Goal: Task Accomplishment & Management: Manage account settings

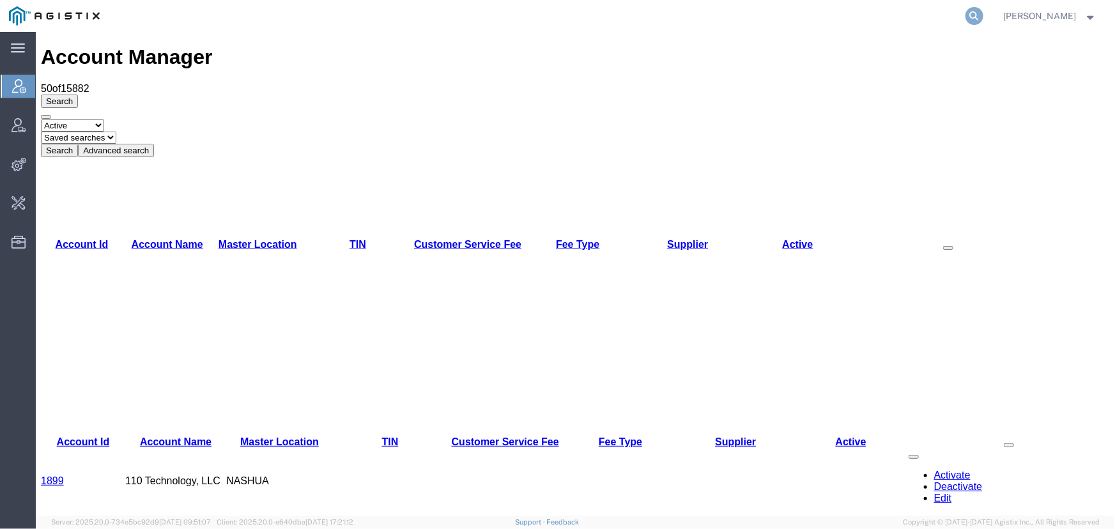
click at [974, 16] on icon at bounding box center [975, 16] width 18 height 18
type input "raza"
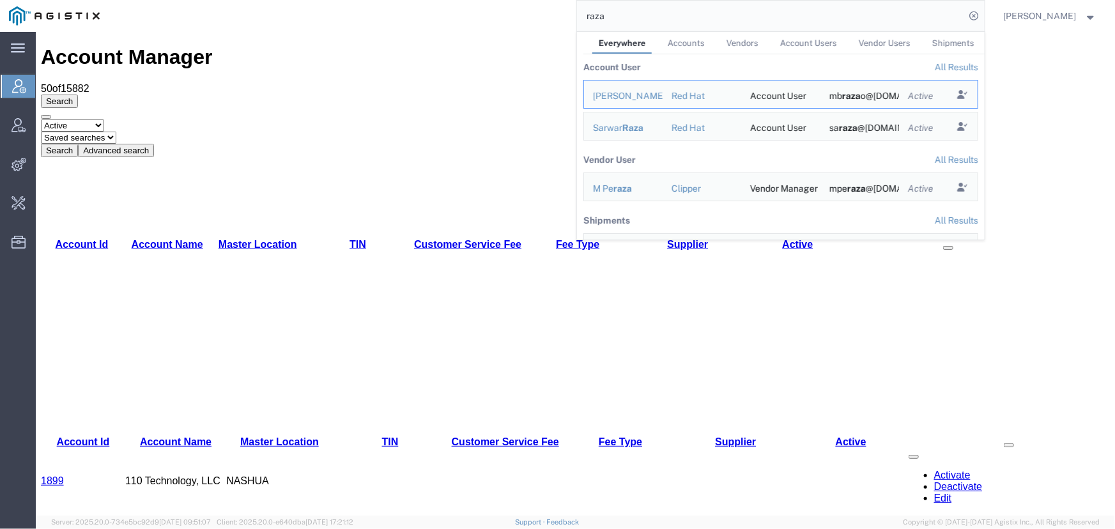
click at [947, 66] on link "All Results" at bounding box center [956, 67] width 43 height 10
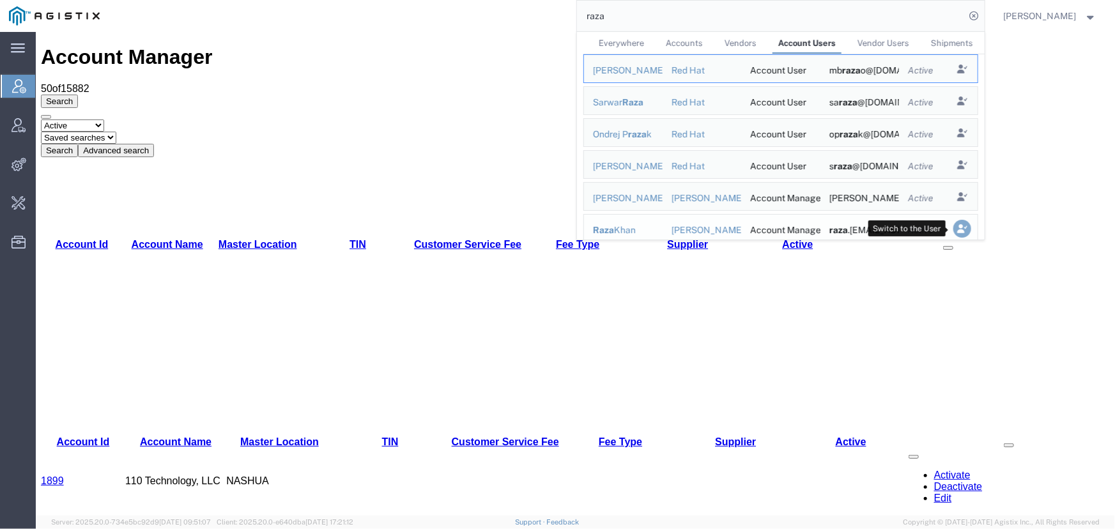
click at [955, 230] on icon "Search Results" at bounding box center [962, 229] width 18 height 18
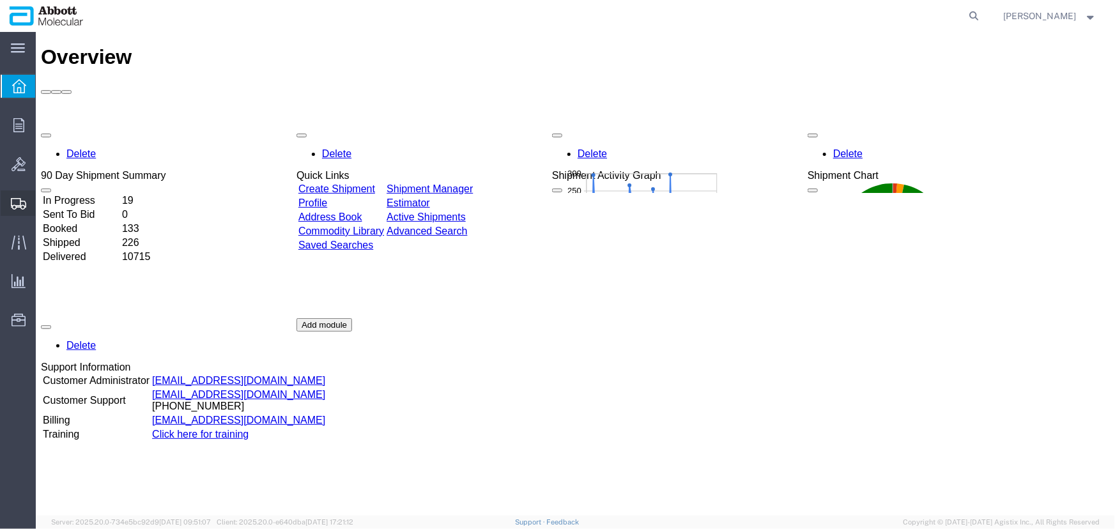
click at [17, 204] on icon at bounding box center [18, 204] width 15 height 12
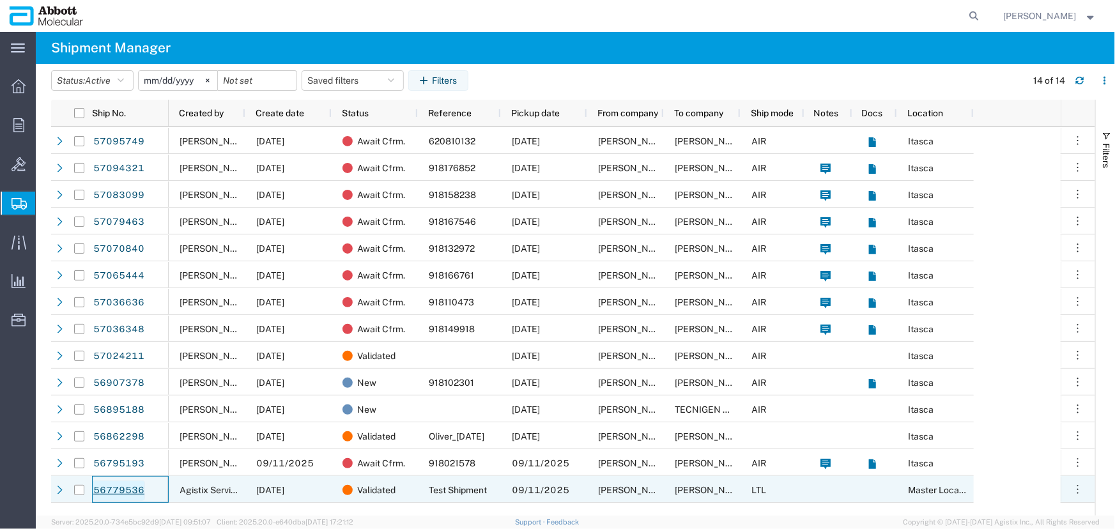
click at [117, 485] on link "56779536" at bounding box center [119, 491] width 52 height 20
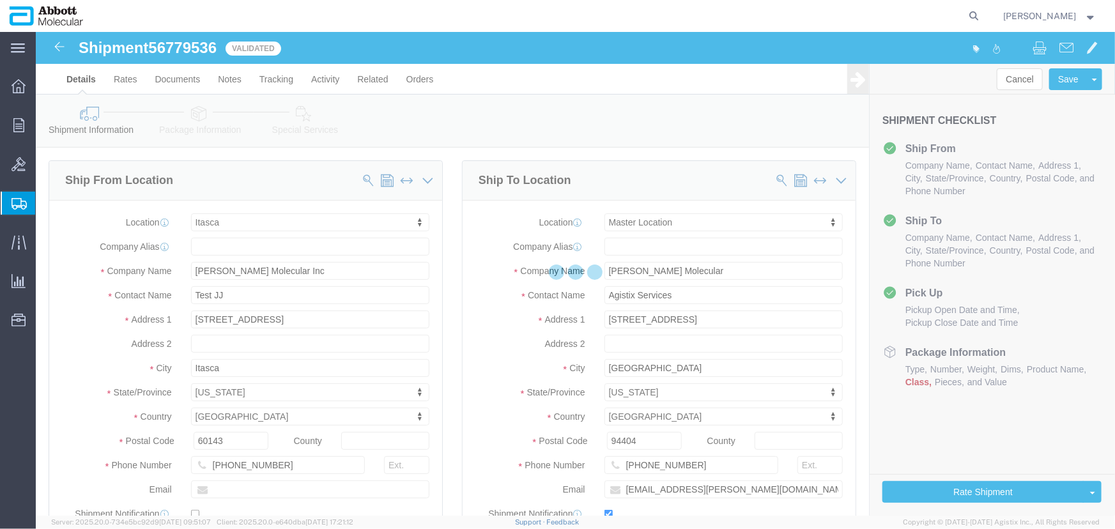
select select "48454"
select select "47831"
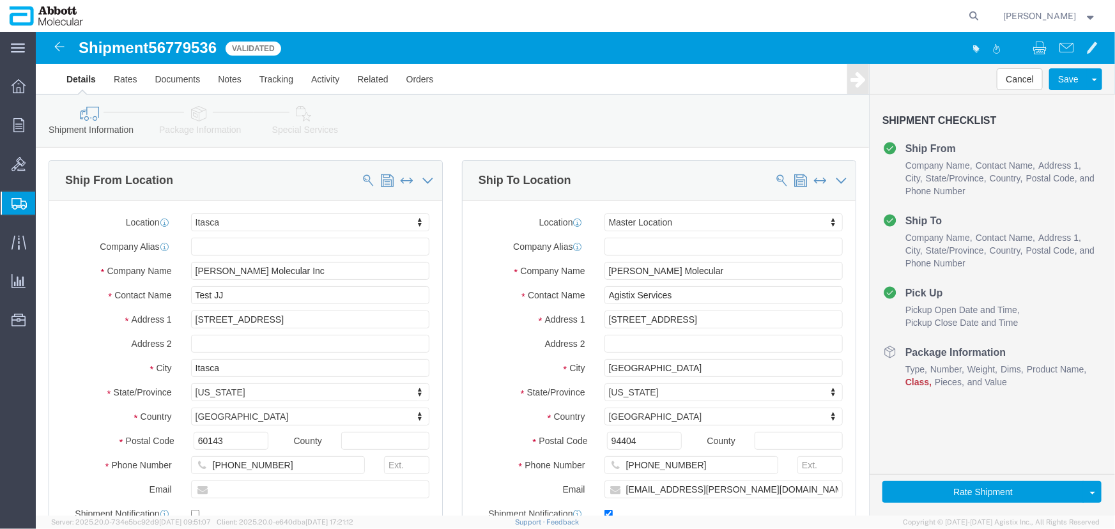
click link "Package Information"
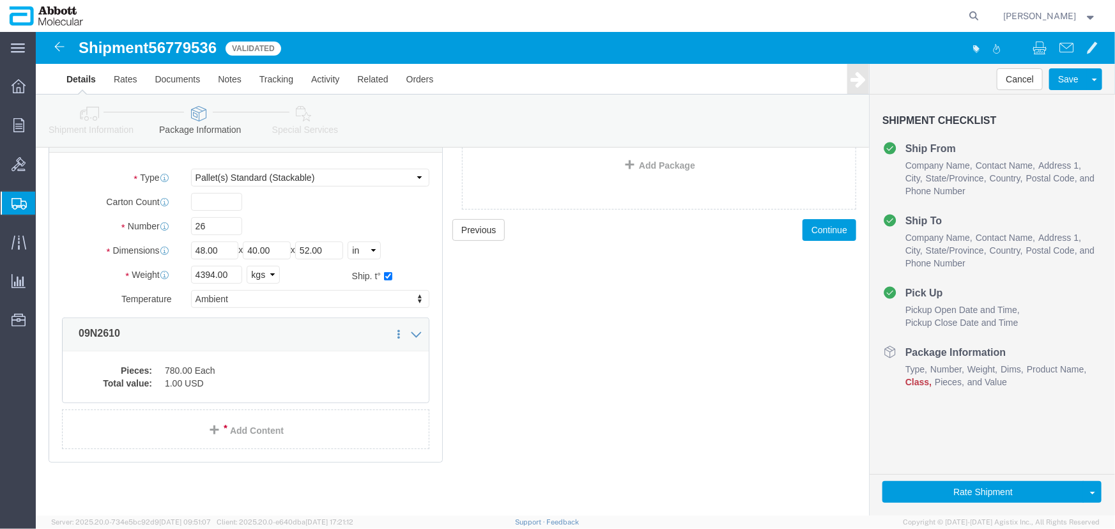
scroll to position [88, 0]
click link "Add Content"
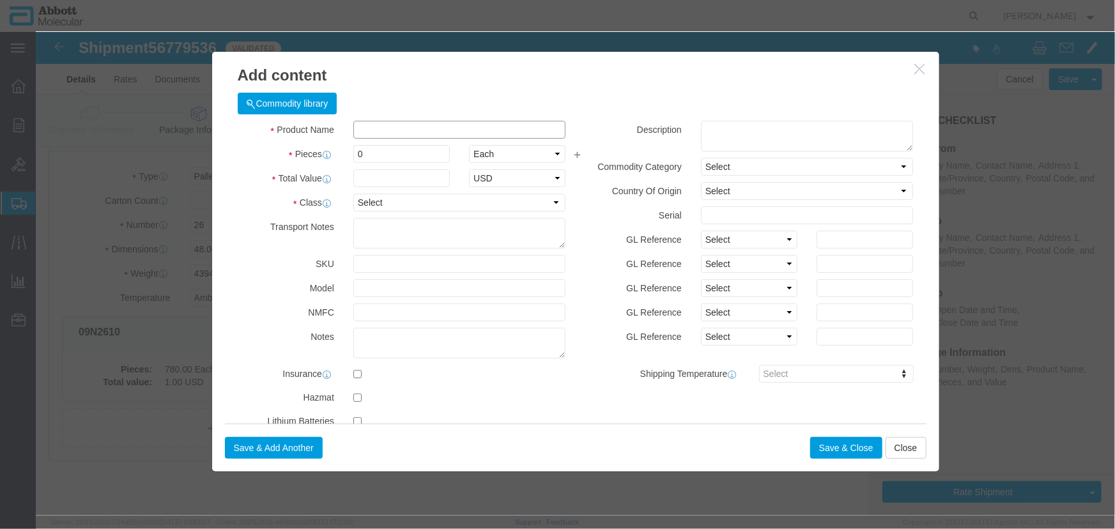
click input "text"
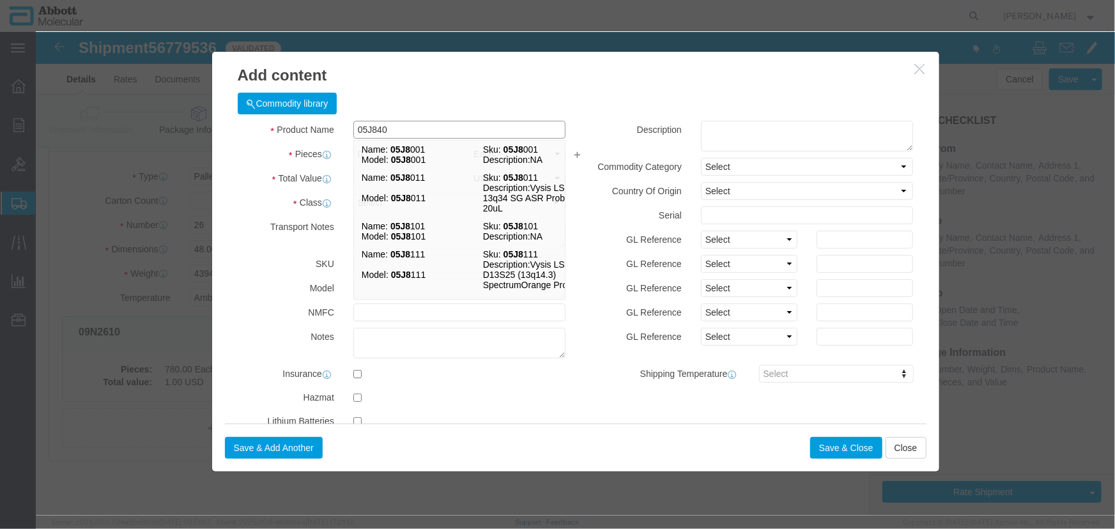
type input "05J8404"
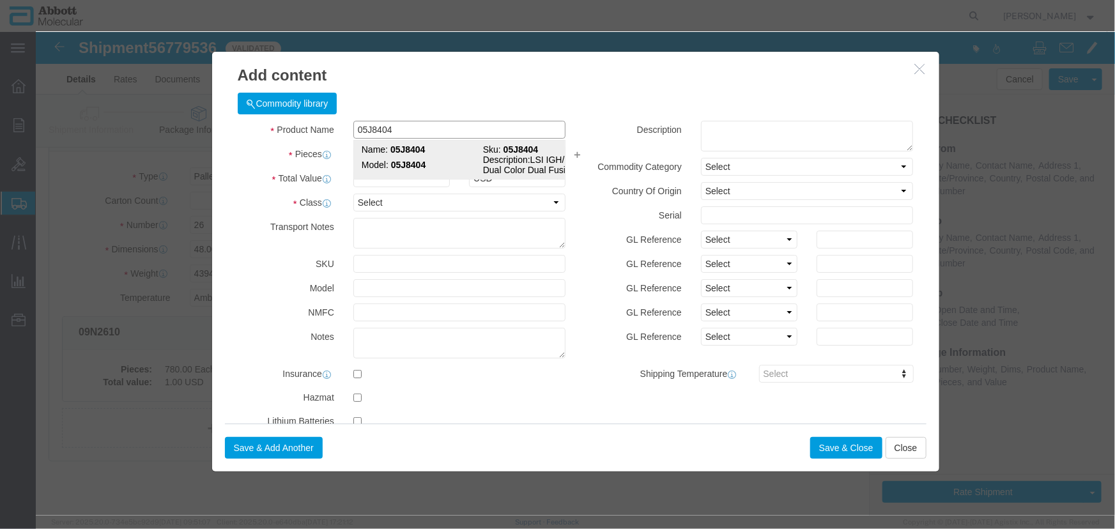
click strong "05J8404"
type input "1"
select select "USD"
select select "US"
type input "05J8404"
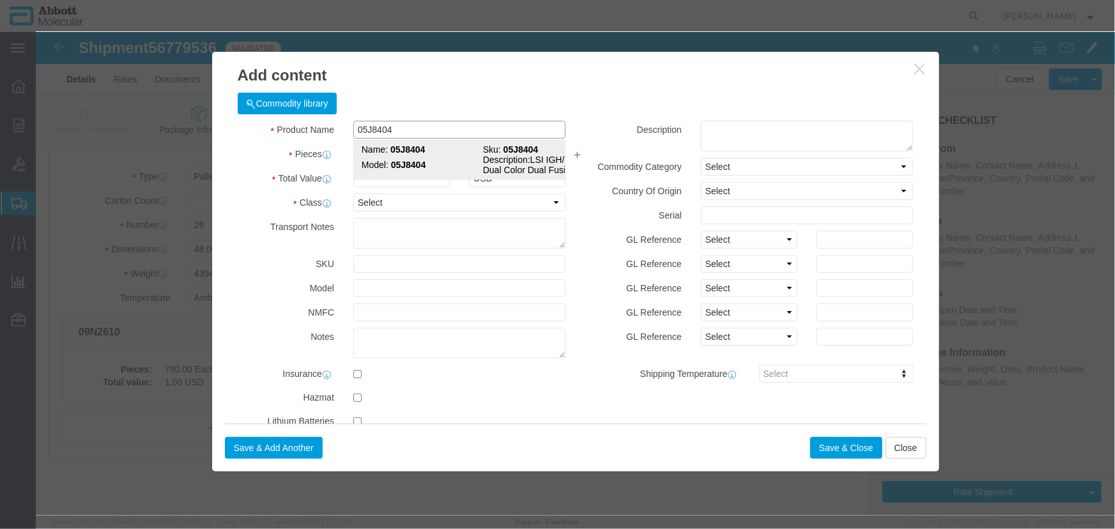
type input "05J8404"
type textarea "LSI IGH/MAF Dual Color Dual Fusion"
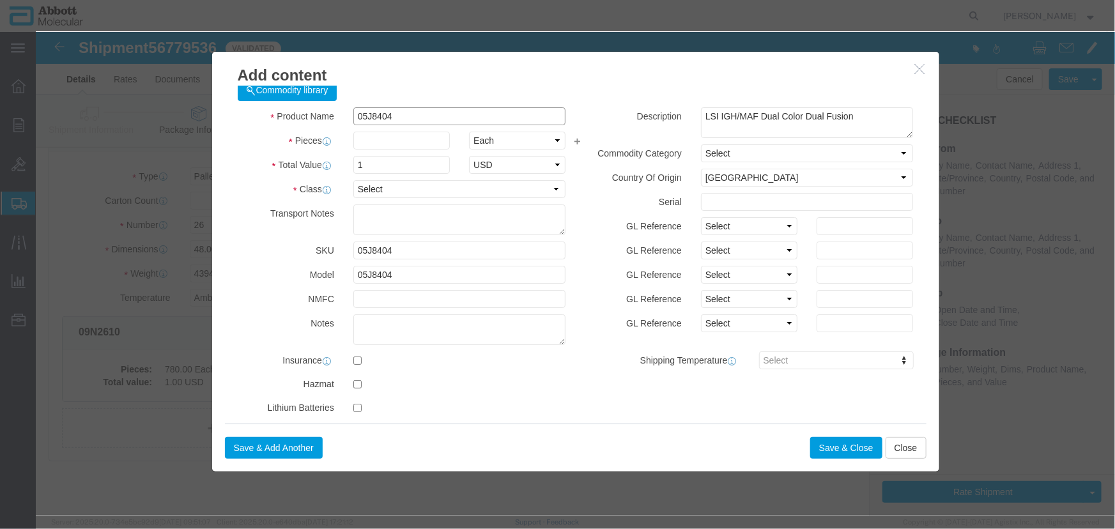
scroll to position [27, 0]
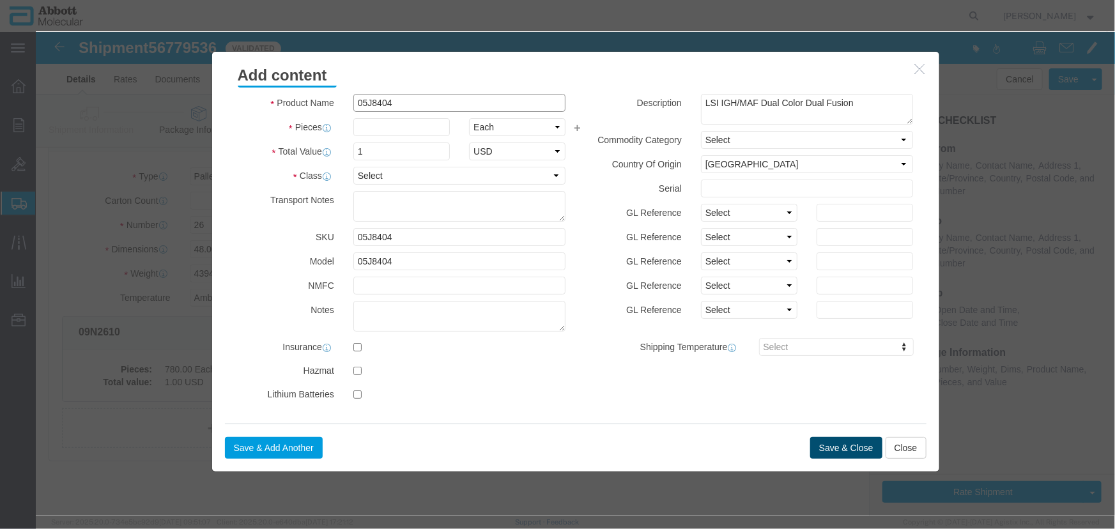
type input "05J8404"
click button "Save & Close"
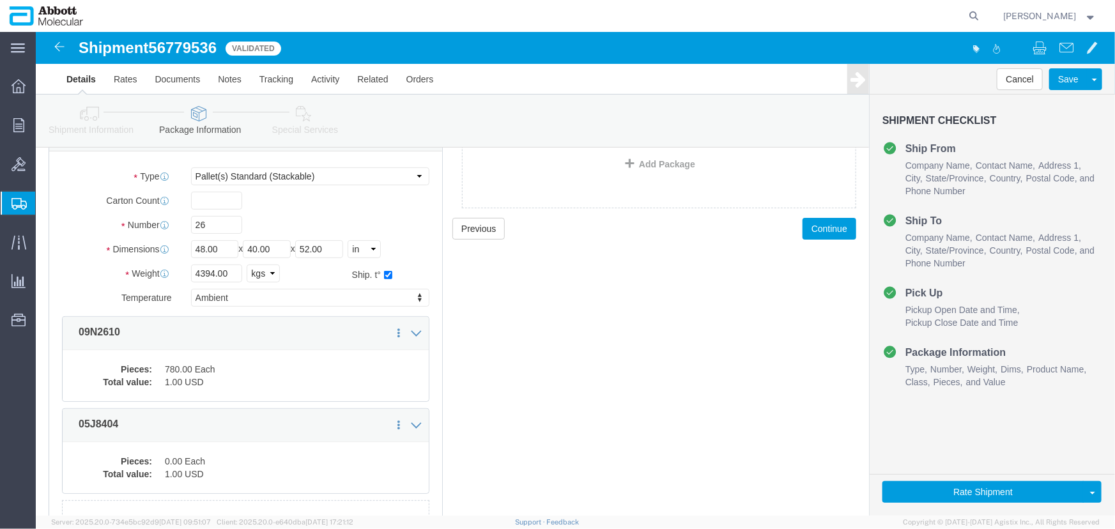
click link "Details"
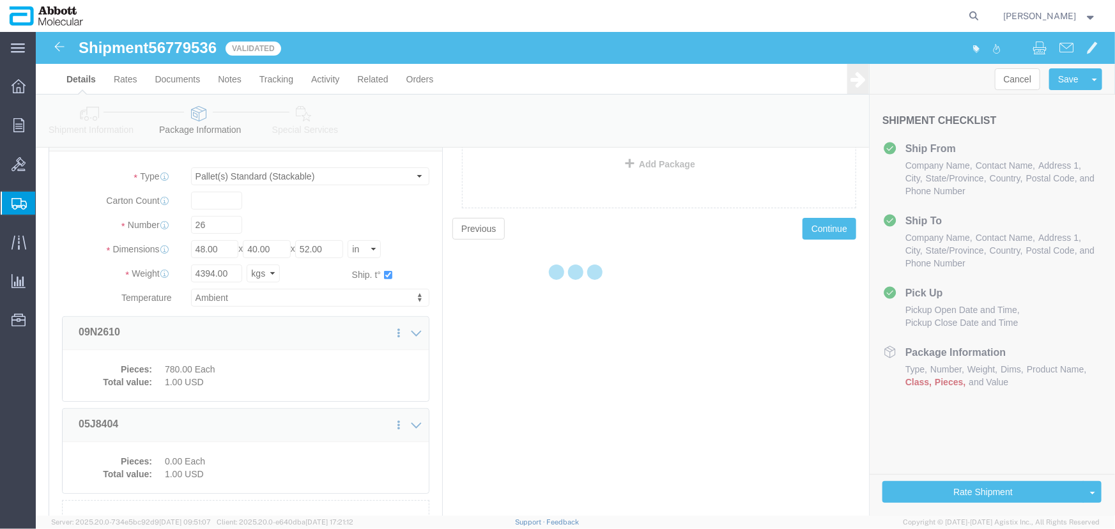
click at [84, 121] on div at bounding box center [575, 274] width 1079 height 484
select select "48454"
select select "47831"
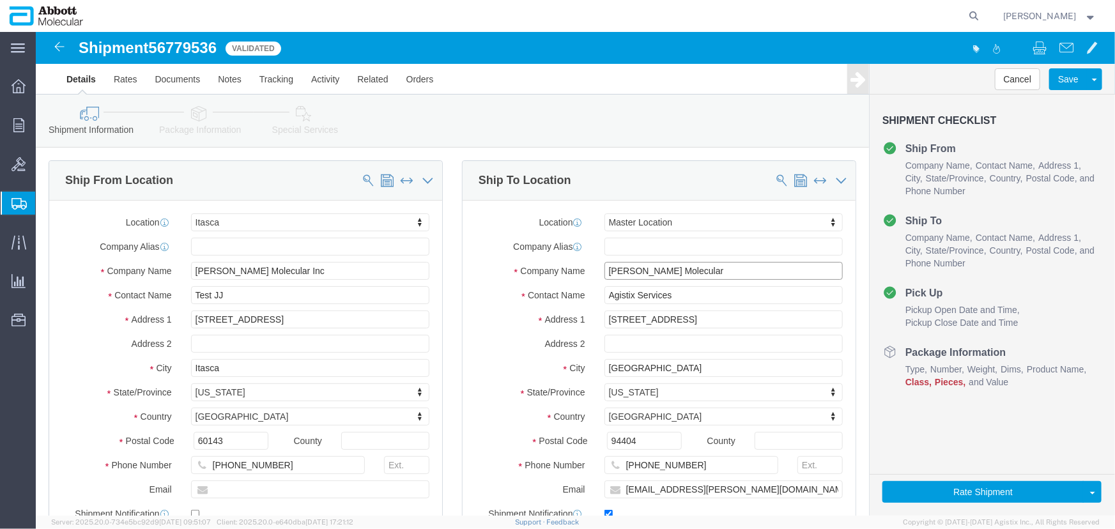
drag, startPoint x: 665, startPoint y: 243, endPoint x: 421, endPoint y: 230, distance: 244.4
click div "Ship To Location Location Master Location Select My Profile Location [GEOGRAPHI…"
type input "[PERSON_NAME]"
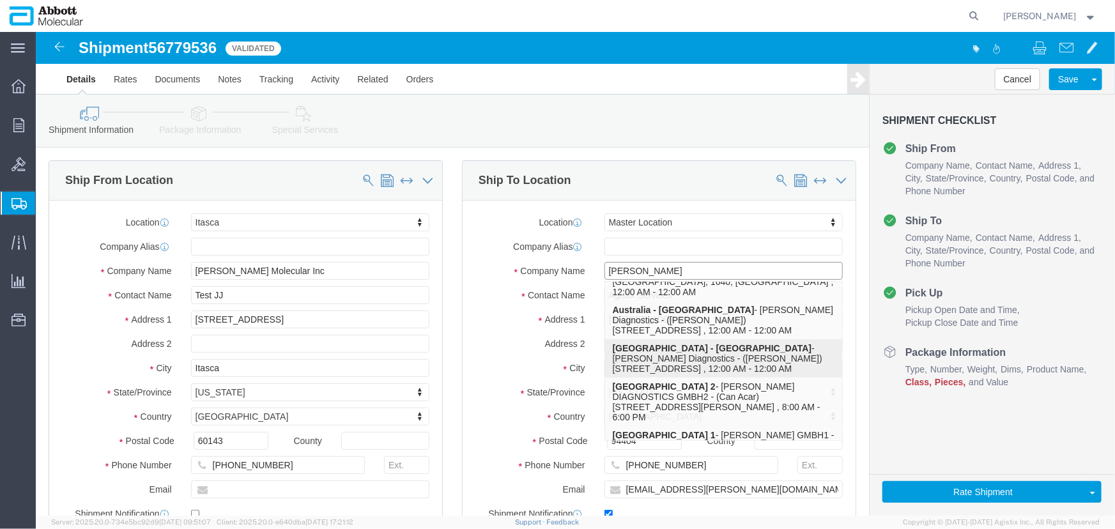
scroll to position [58, 0]
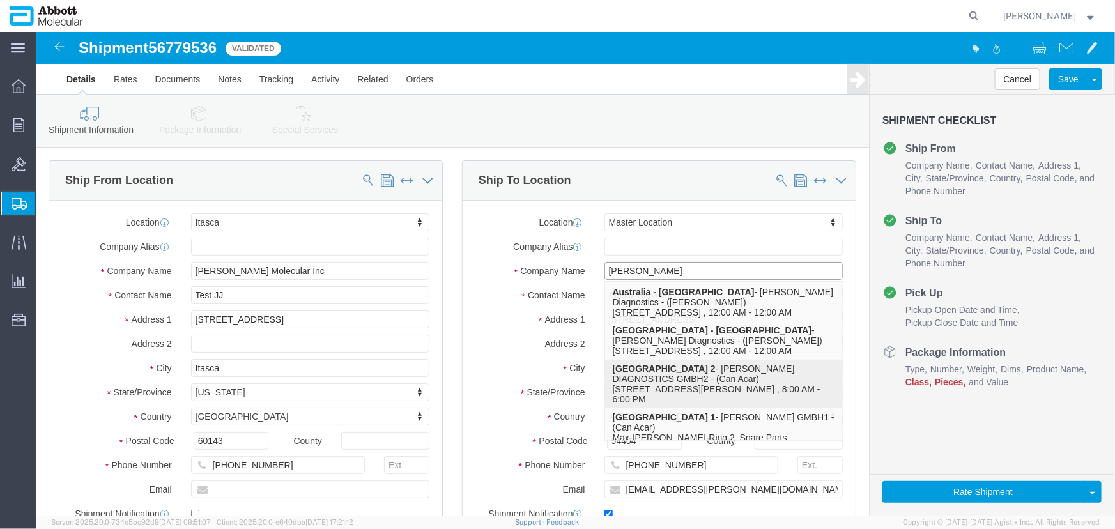
click p "Germany 2 - [PERSON_NAME] DIAGNOSTICS GMBH2 - (Can Acar) [STREET_ADDRESS][PERSO…"
select select
type input "[GEOGRAPHIC_DATA] 2"
type input "[PERSON_NAME] DIAGNOSTICS GMBH2"
type input "Can Acar"
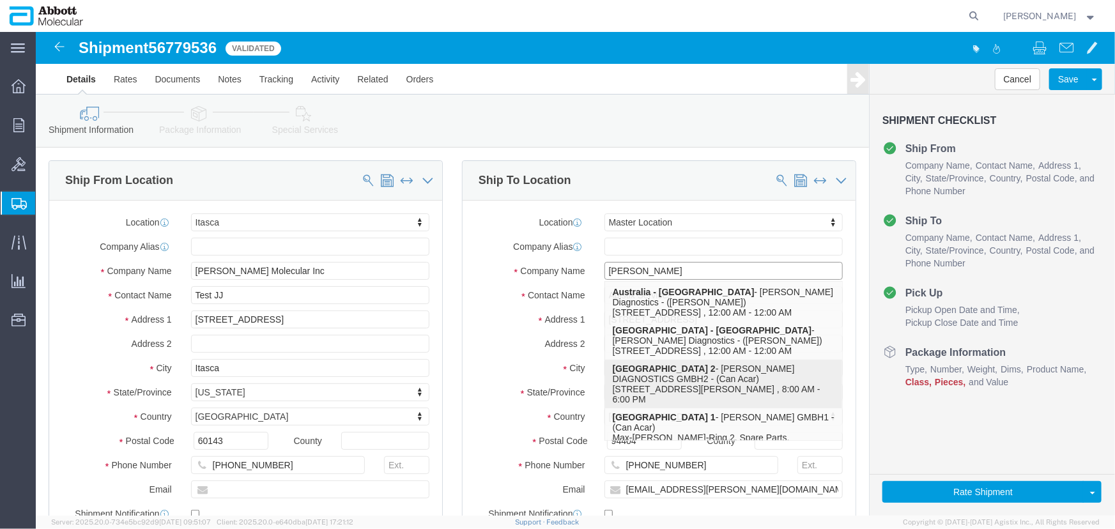
type input "Max-[PERSON_NAME]-Ring 2"
type input "[GEOGRAPHIC_DATA]"
select select
select select "DE"
type input "65205"
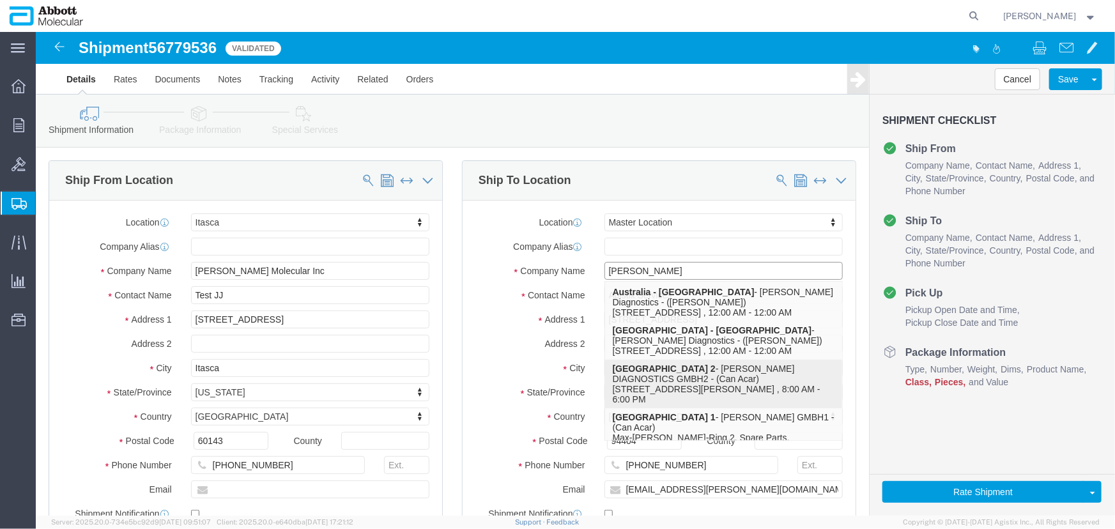
type input "[PHONE_NUMBER]"
checkbox input "false"
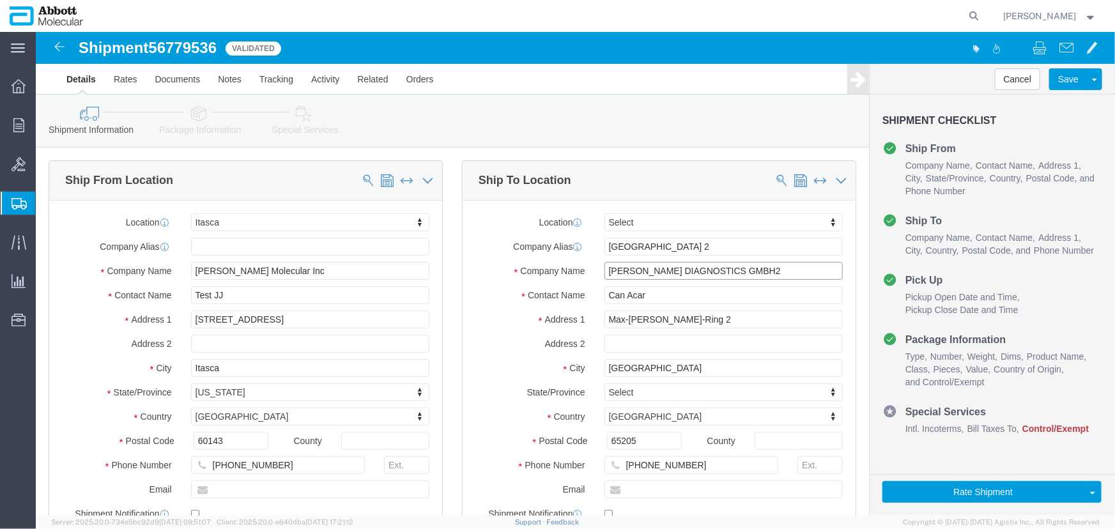
type input "[PERSON_NAME] DIAGNOSTICS GMBH2"
drag, startPoint x: 626, startPoint y: 265, endPoint x: 413, endPoint y: 269, distance: 213.5
click div "Ship To Location Location Select Select My Profile Location [GEOGRAPHIC_DATA] D…"
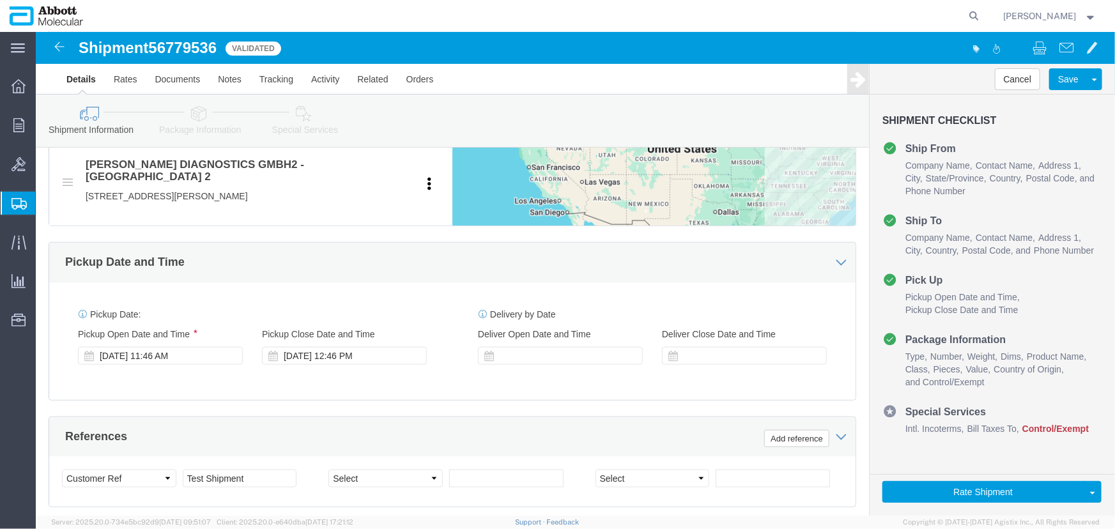
scroll to position [581, 0]
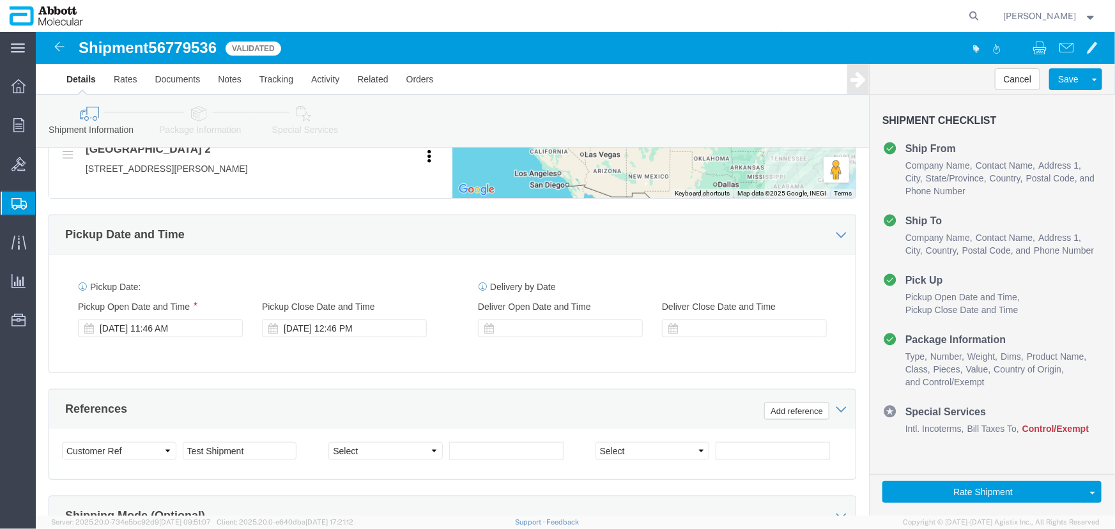
type input "Test"
click icon
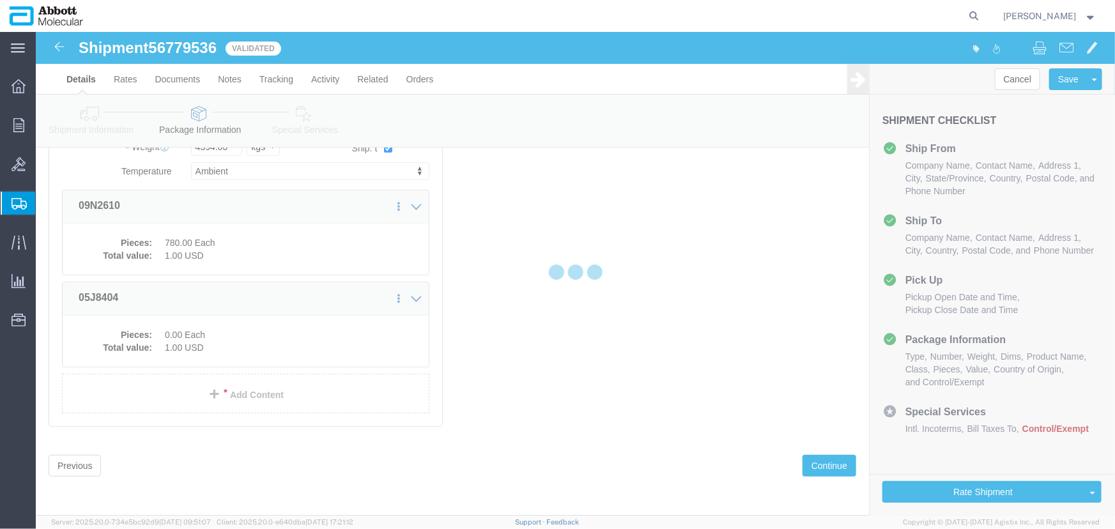
scroll to position [140, 0]
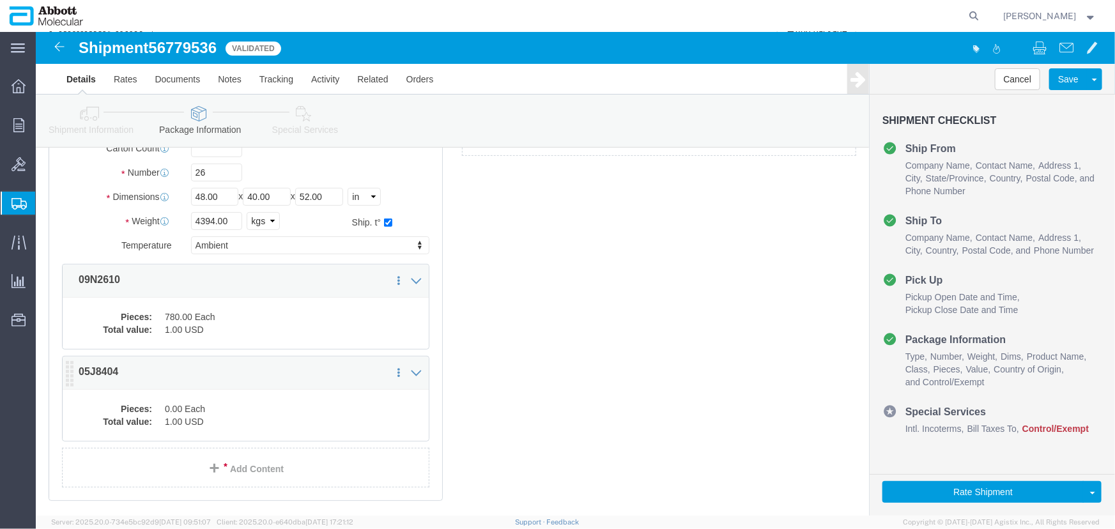
click dt "Pieces:"
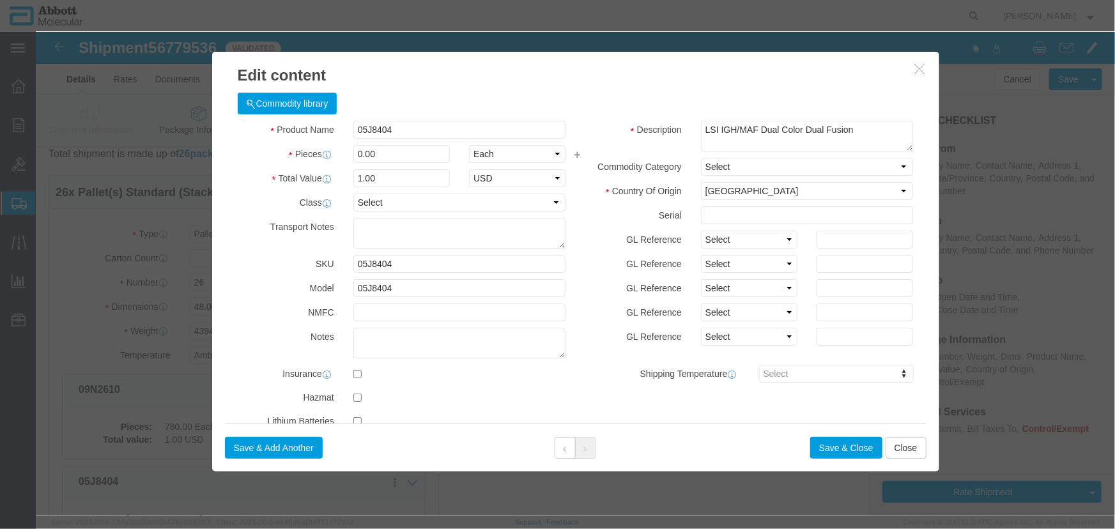
scroll to position [0, 0]
click icon "button"
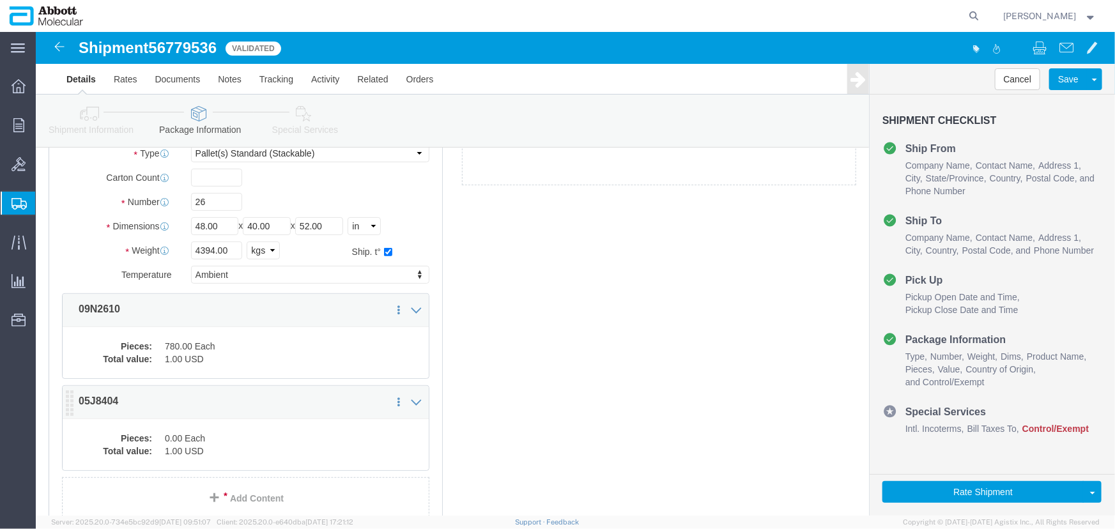
scroll to position [116, 0]
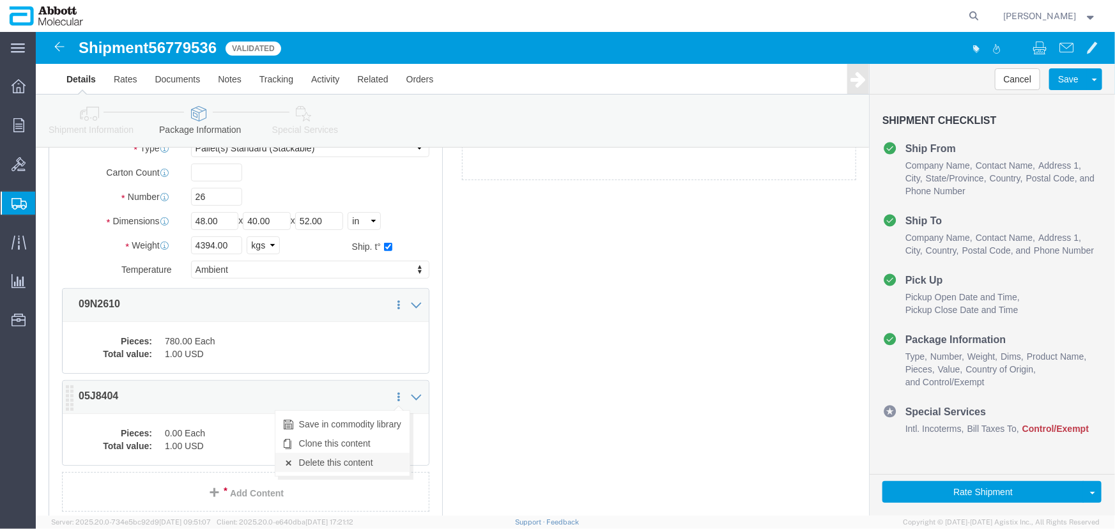
click link "Delete this content"
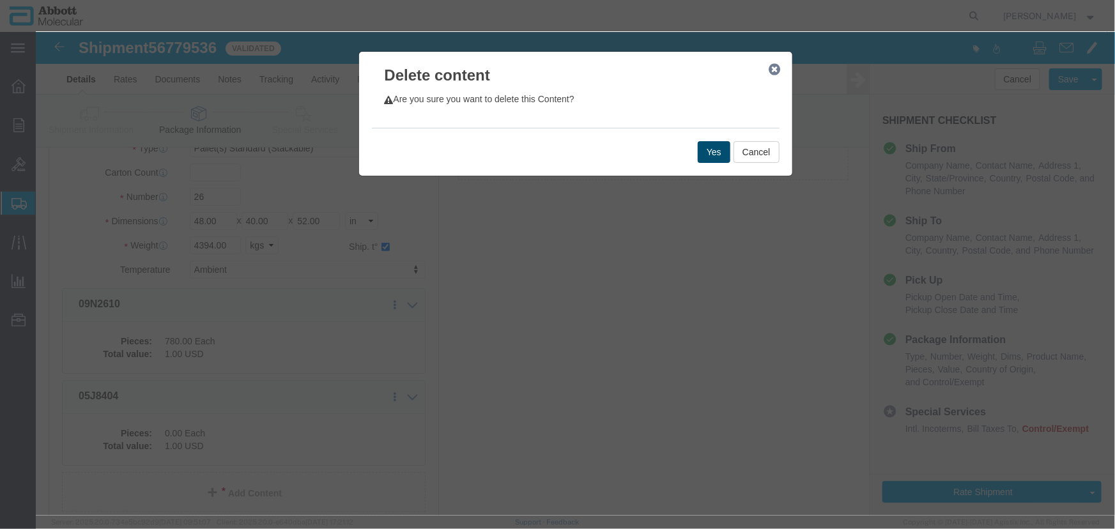
click button "Yes"
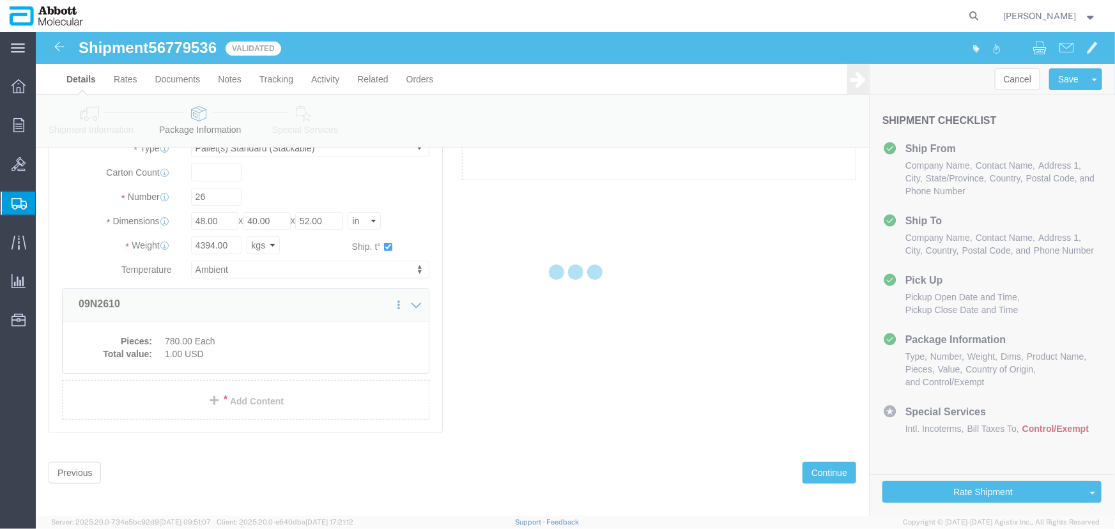
scroll to position [48, 0]
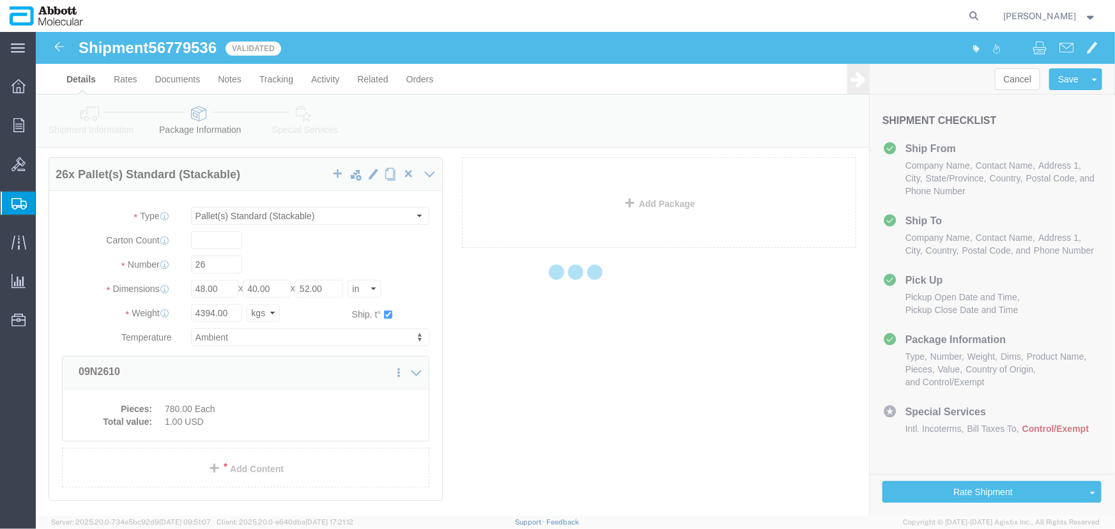
select select "PSST"
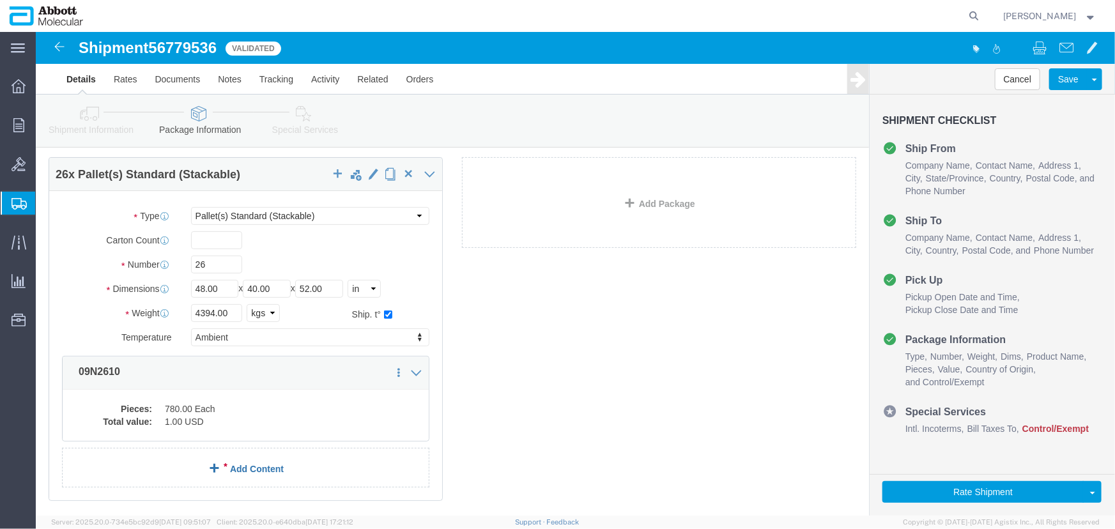
click link "Add Content"
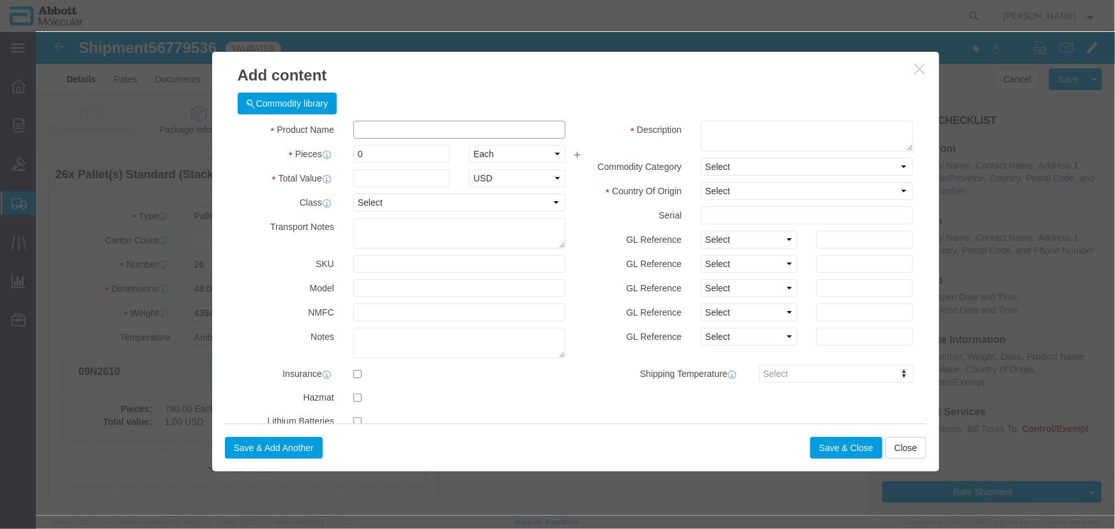
click input "text"
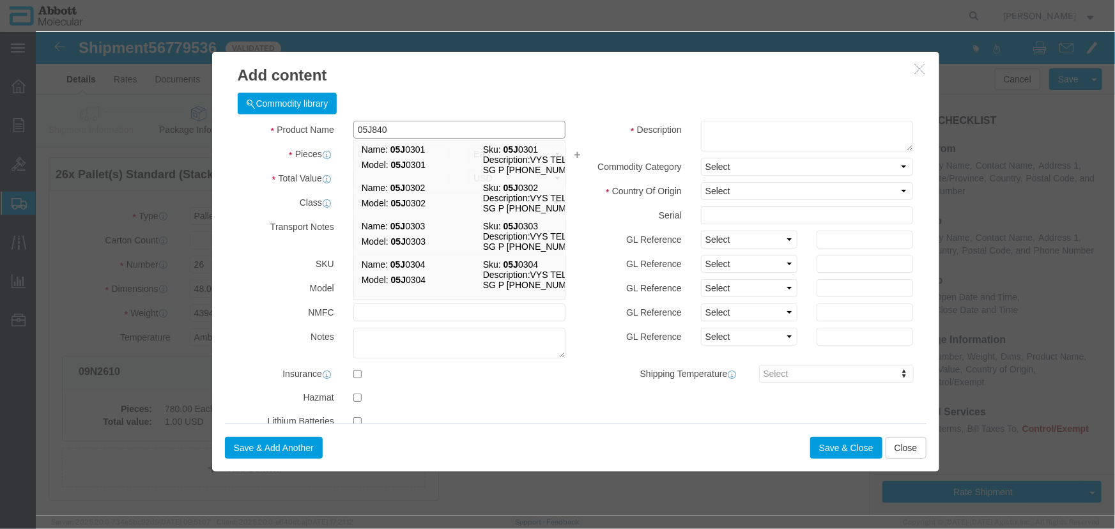
type input "05J8404"
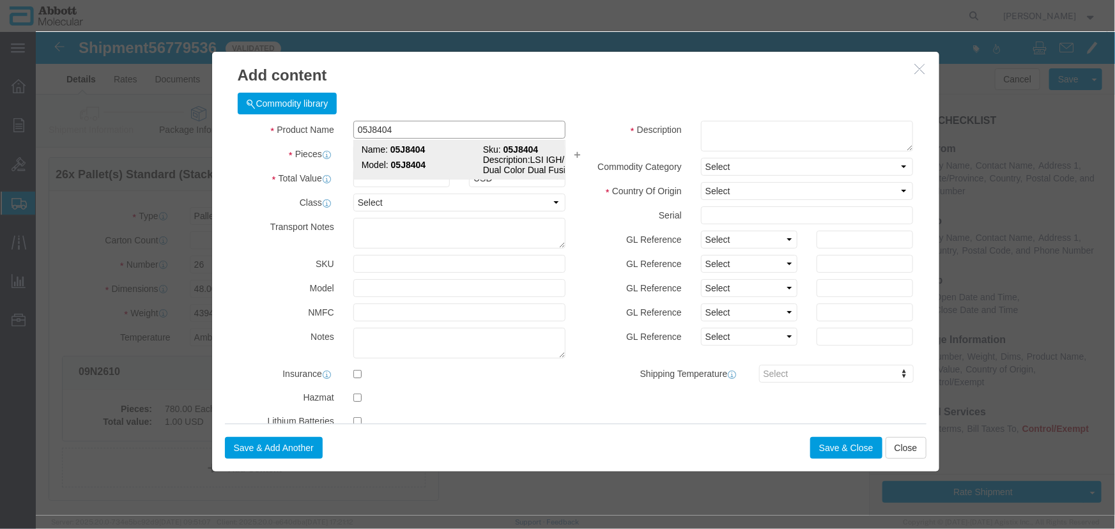
click strong "05J8404"
type input "1"
select select "USD"
select select "US"
type input "3822190080"
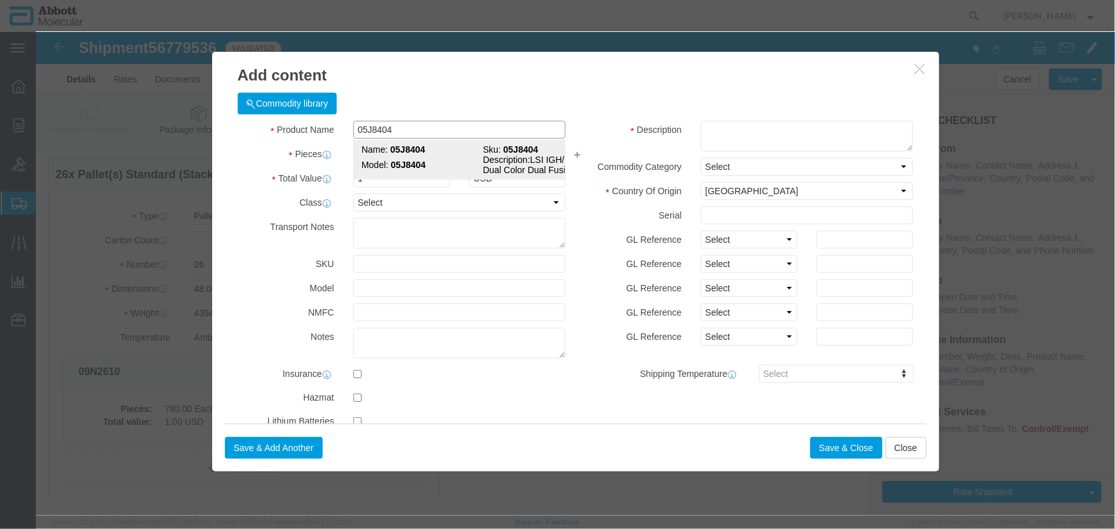
type input "EAR99"
select select "BIS"
checkbox input "false"
type input "05J8404"
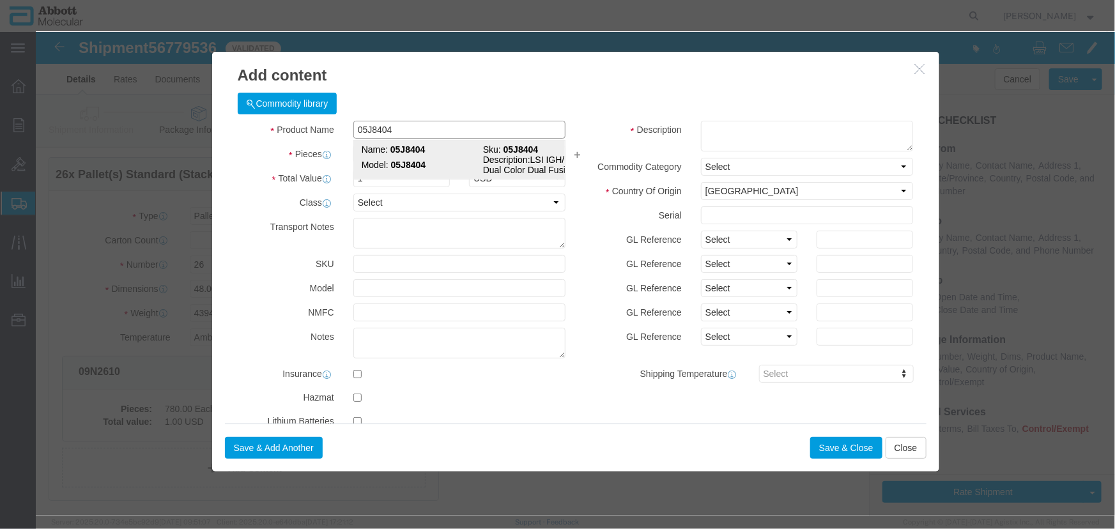
type textarea "LSI IGH/MAF Dual Color Dual Fusion"
select select "NLR"
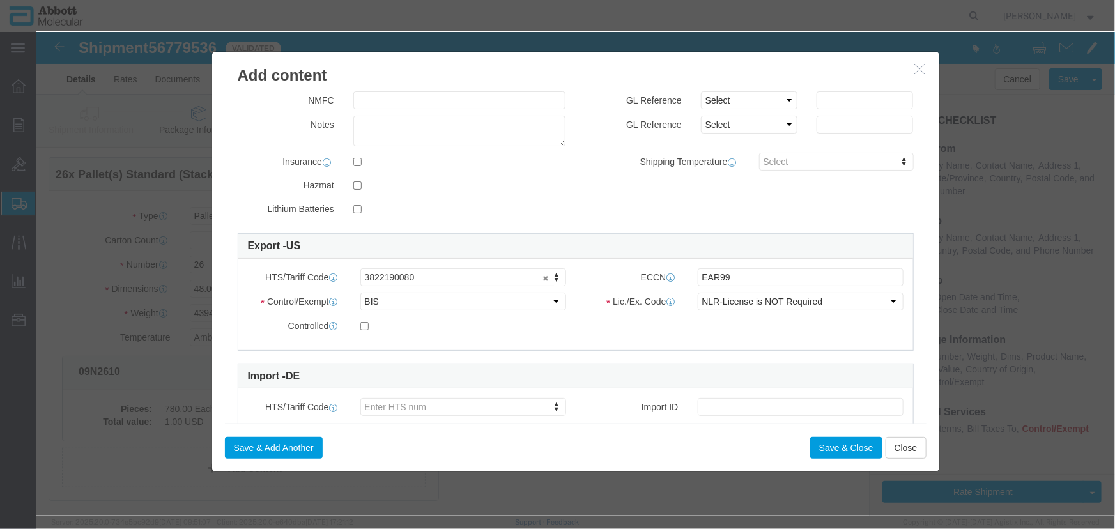
scroll to position [232, 0]
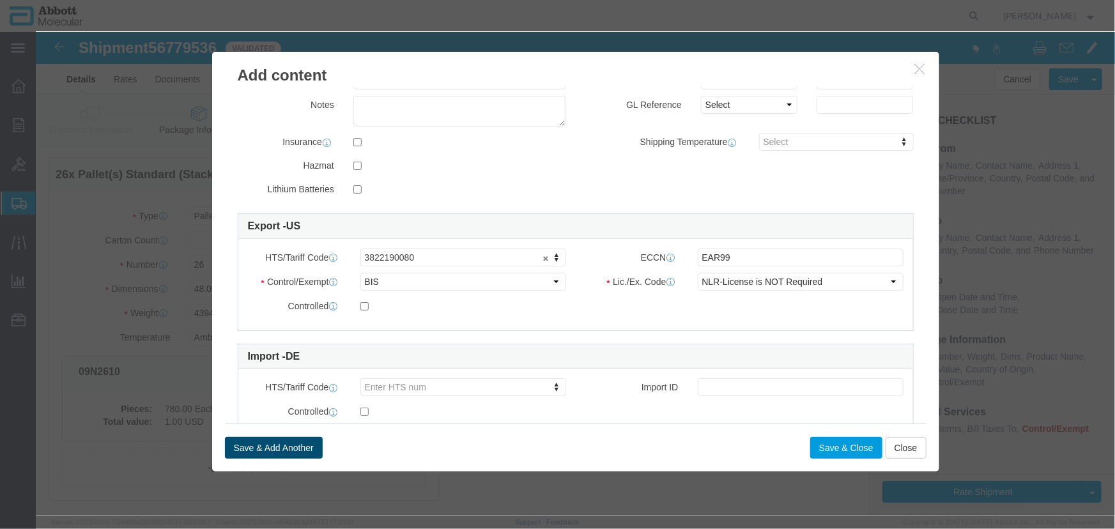
type input "05J8404"
click button "Save & Add Another"
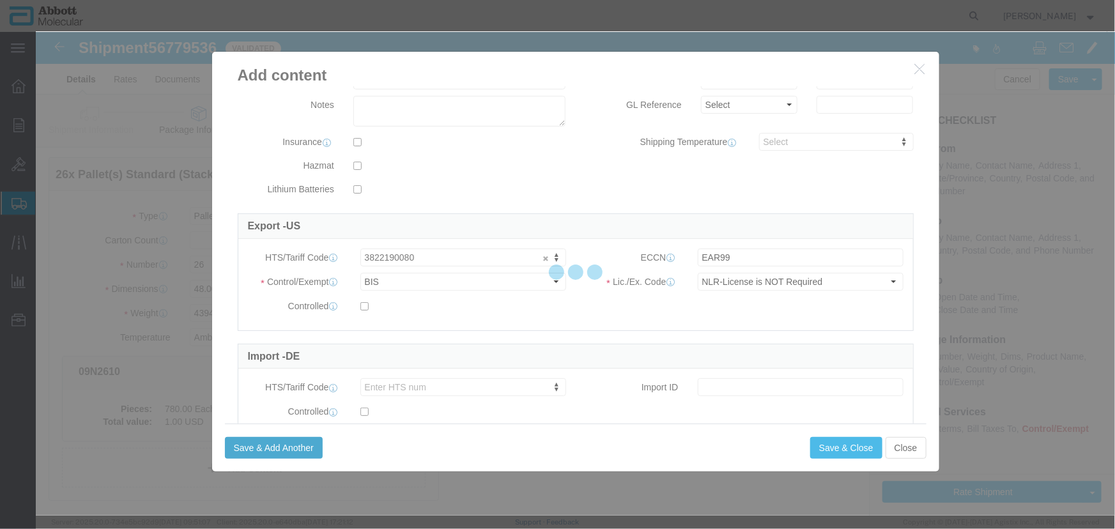
select select "EA"
select select
select select "USD"
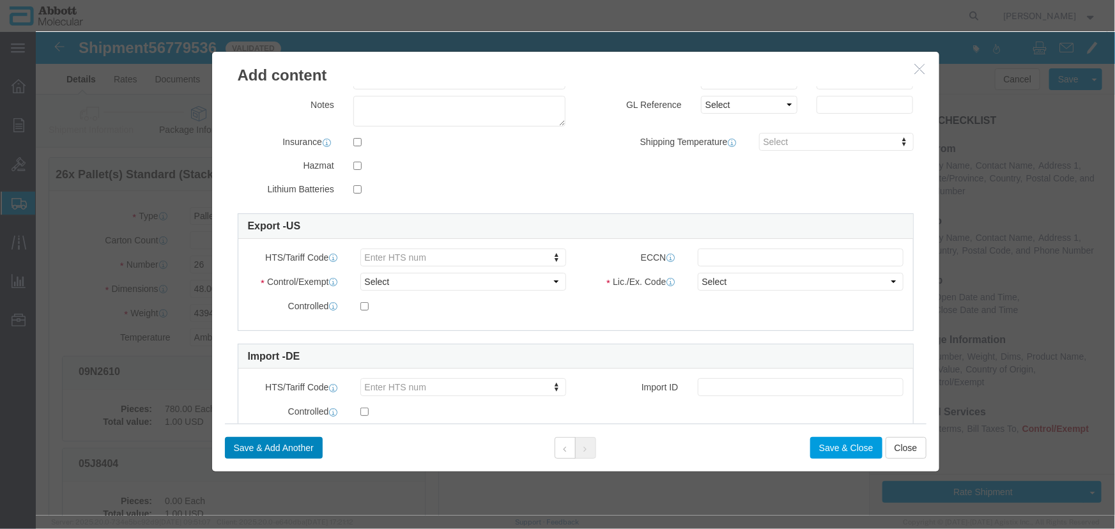
scroll to position [0, 0]
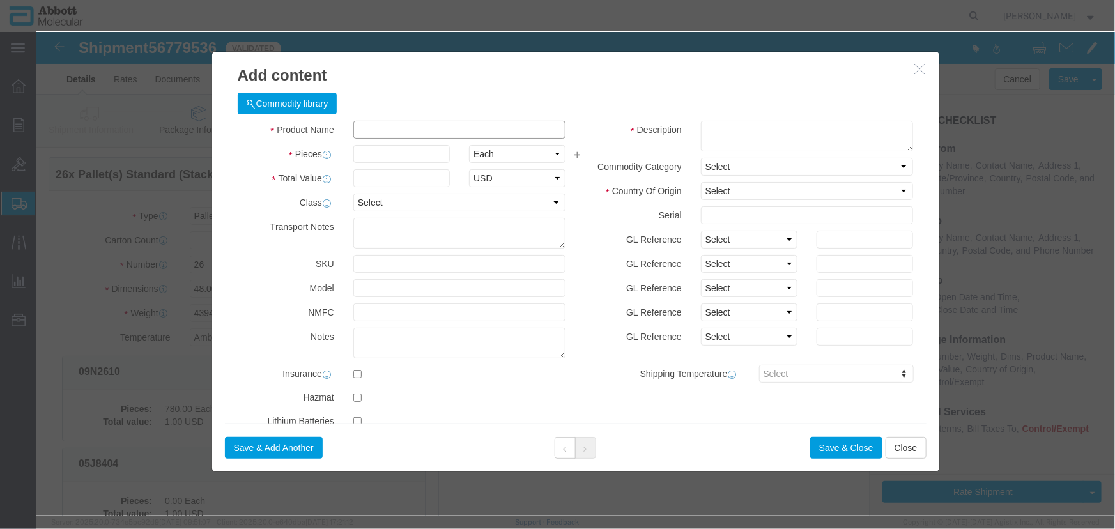
click input "text"
type input "09N1590"
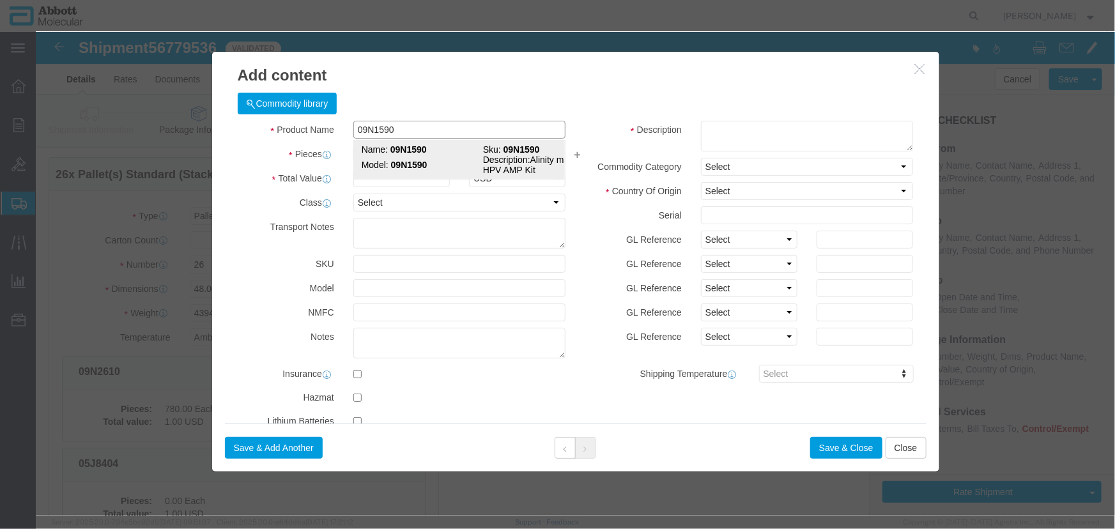
click td "Model: 09N1590"
type input "1"
select select "US"
type input "FROM_2_TO_8"
type input "3822190080"
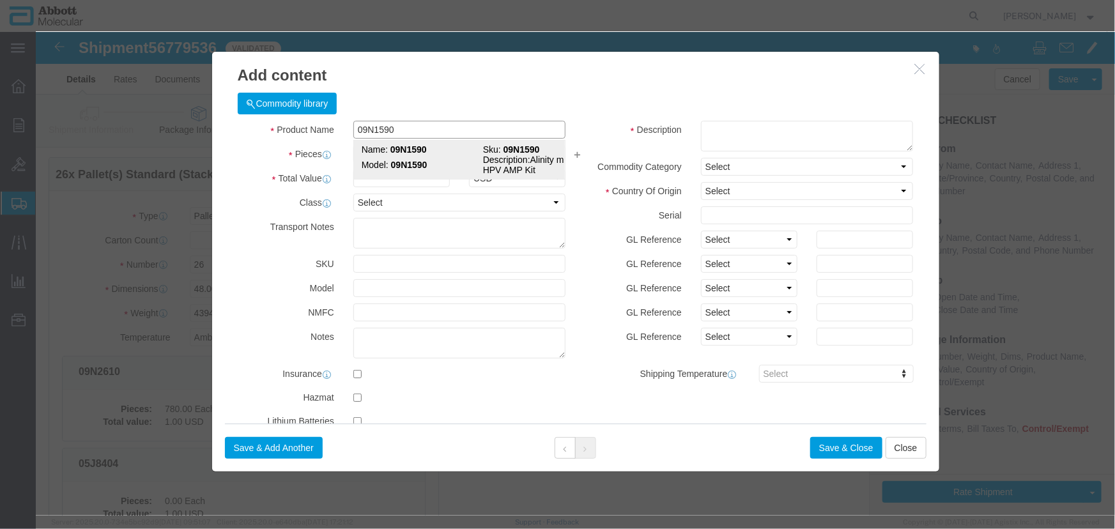
type input "EAR99"
select select "BIS"
checkbox input "false"
type input "09N1590"
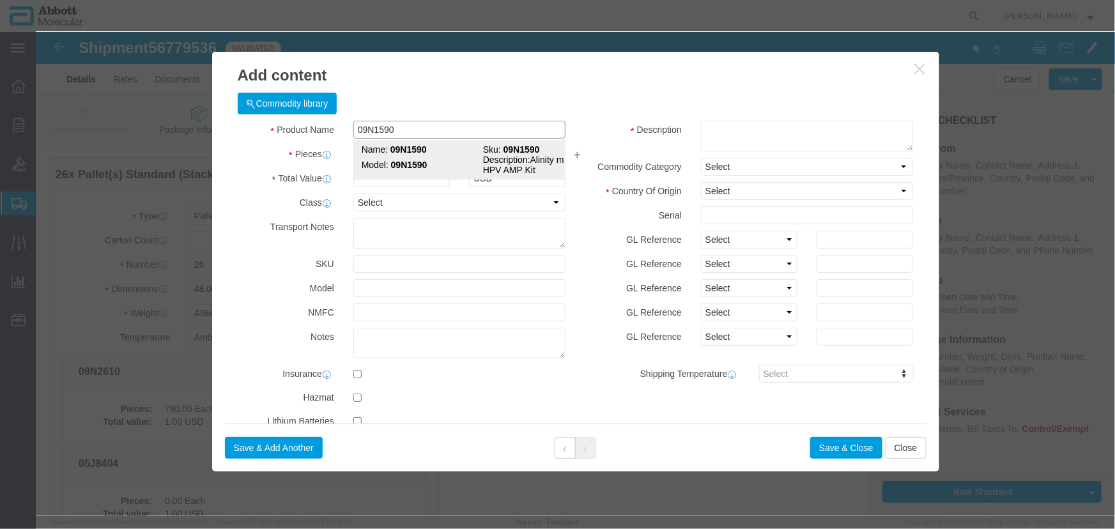
type textarea "Alinity m HR HPV AMP Kit"
select select "NLR"
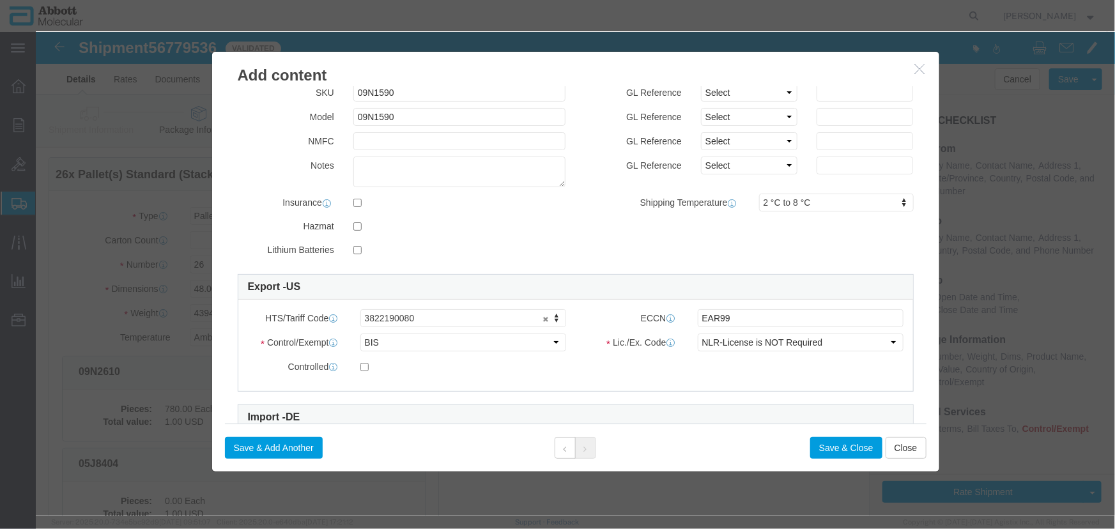
scroll to position [174, 0]
type input "09N1590"
click button "Save & Add Another"
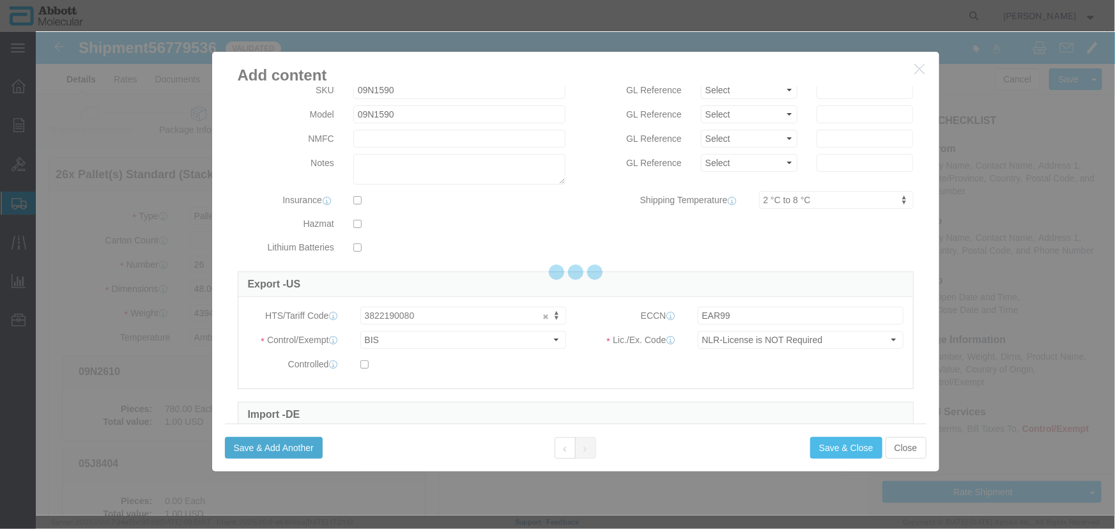
select select "EA"
select select
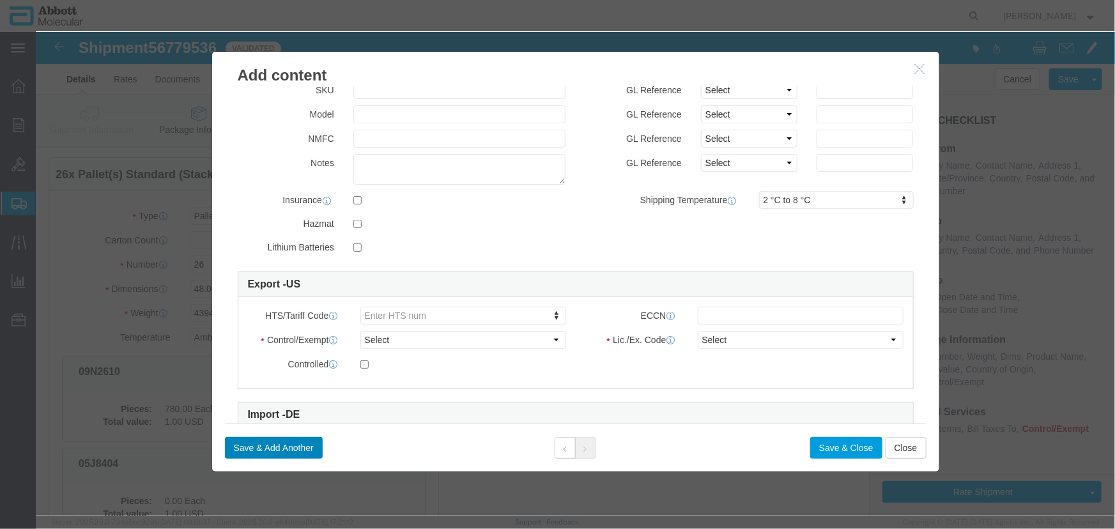
scroll to position [0, 0]
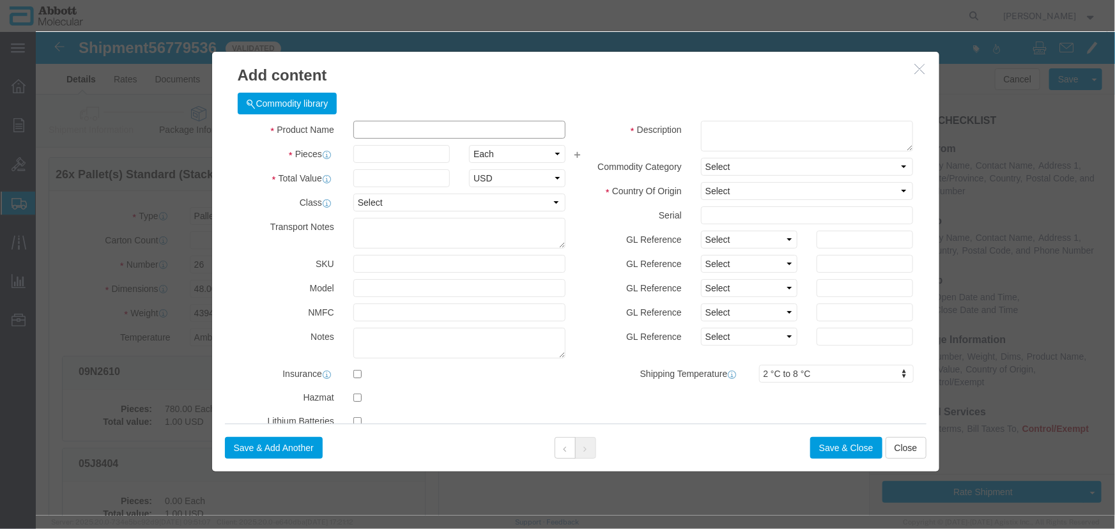
click input "text"
paste input "07J2250"
type input "07J2250"
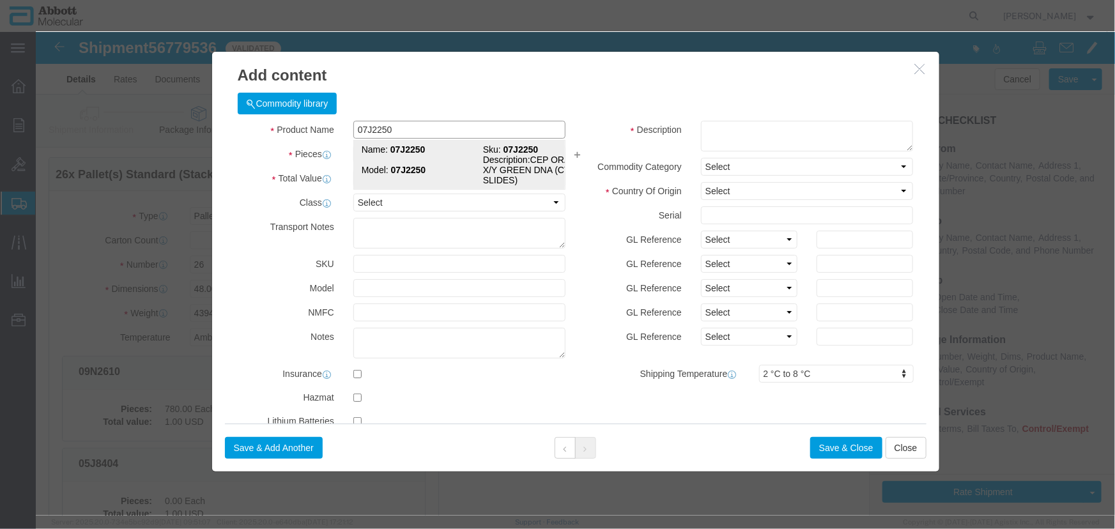
click td "Model: 07J2250"
type input "1"
select select "US"
type input "3822190080"
type input "EAR99"
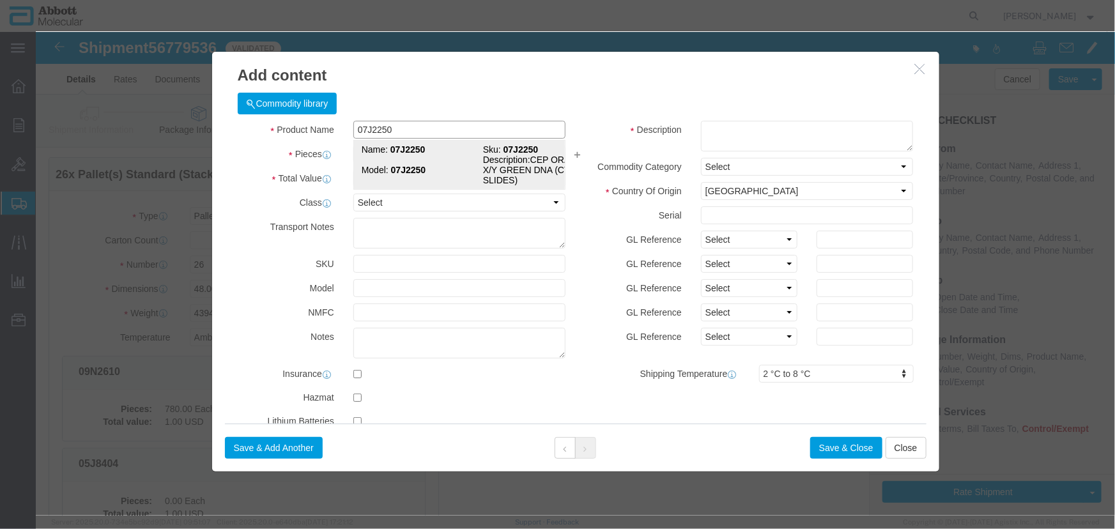
select select "BIS"
checkbox input "false"
type input "07J2250"
type textarea "CEP ORANGE X/Y GREEN DNA (CTRL SLIDES)"
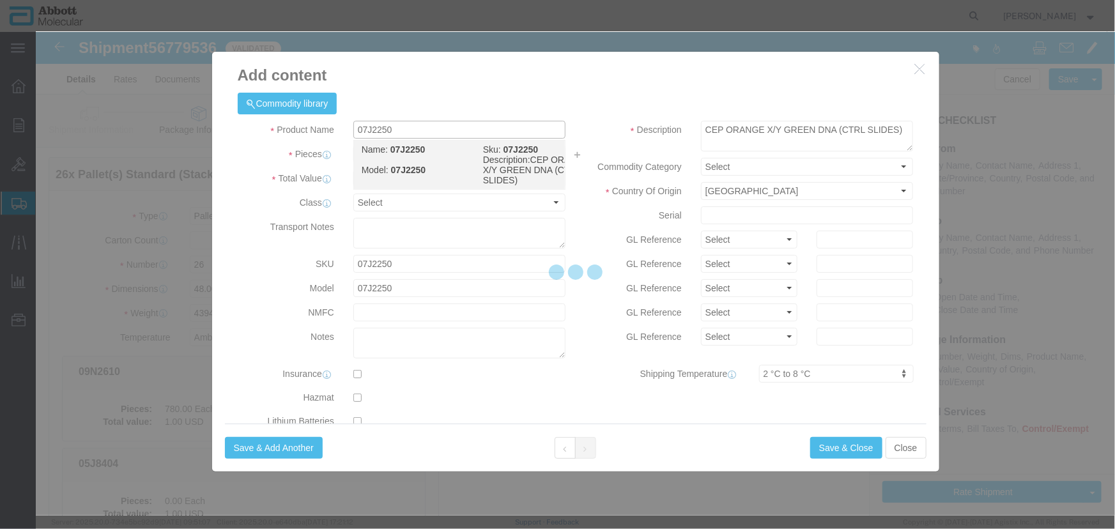
select select "NLR"
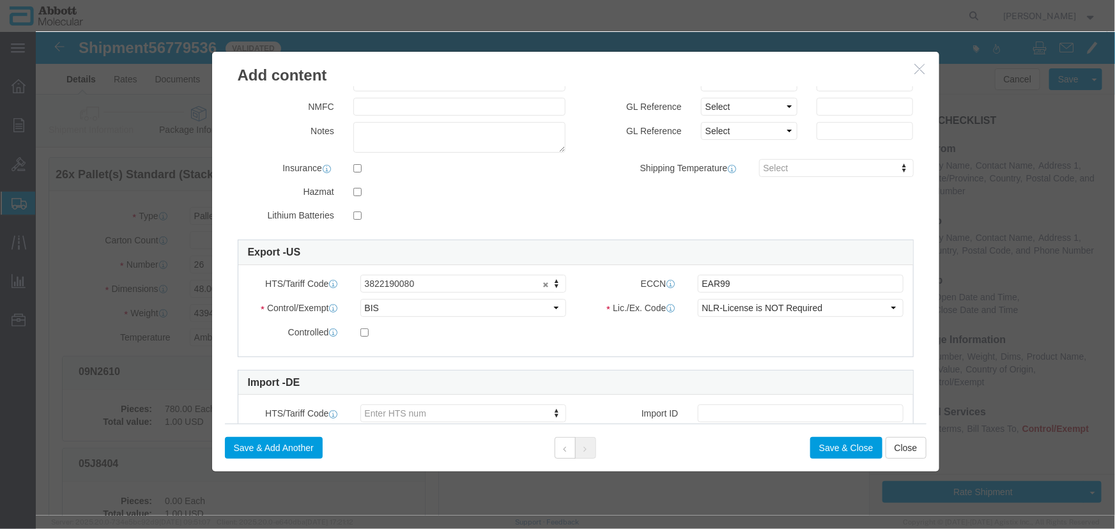
scroll to position [232, 0]
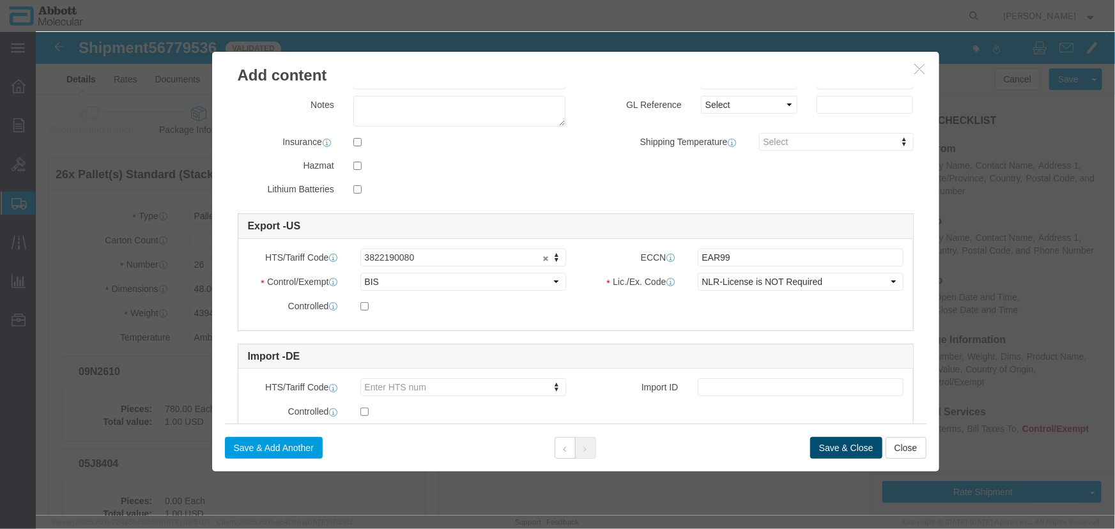
type input "07J2250"
click button "Save & Close"
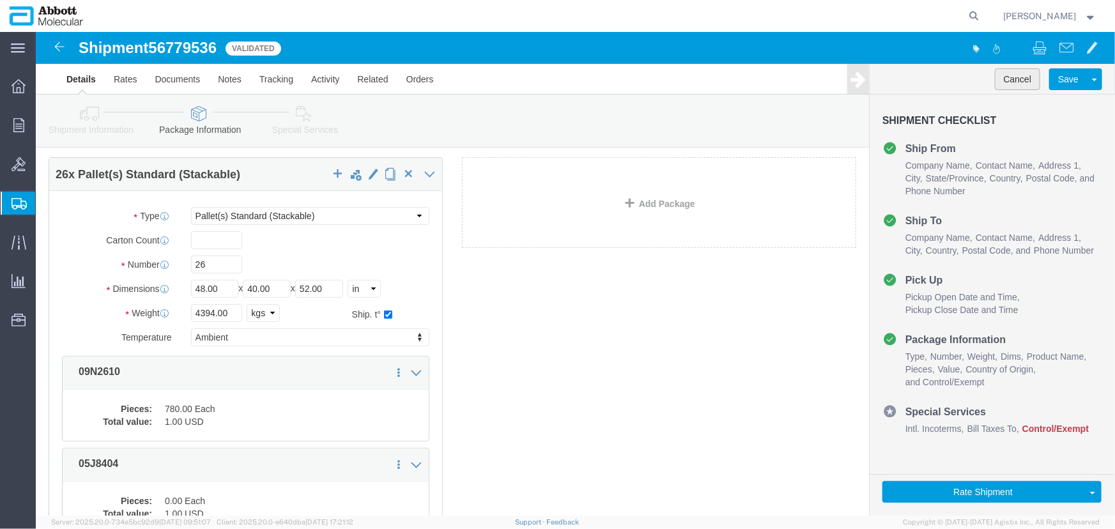
click button "Cancel"
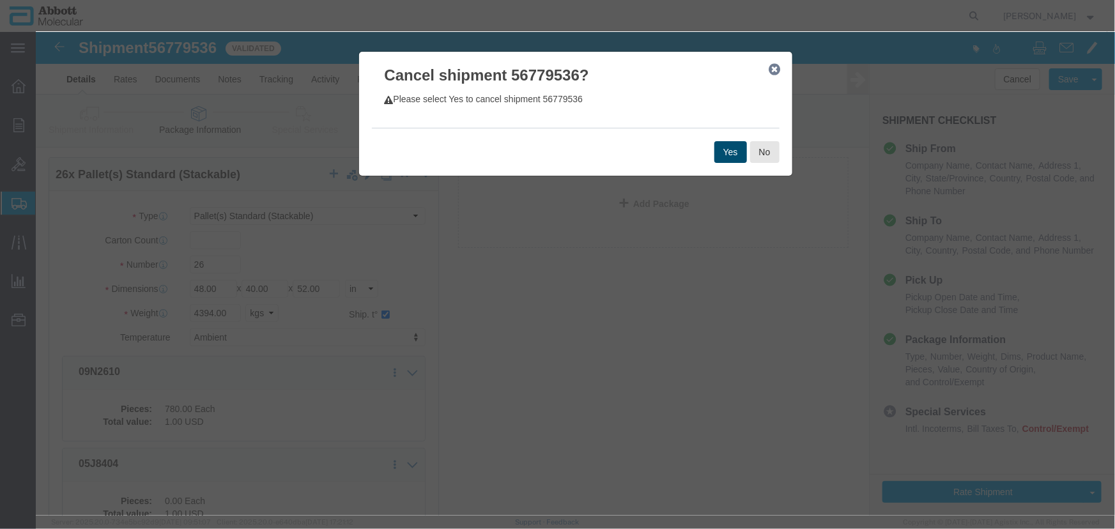
click button "Yes"
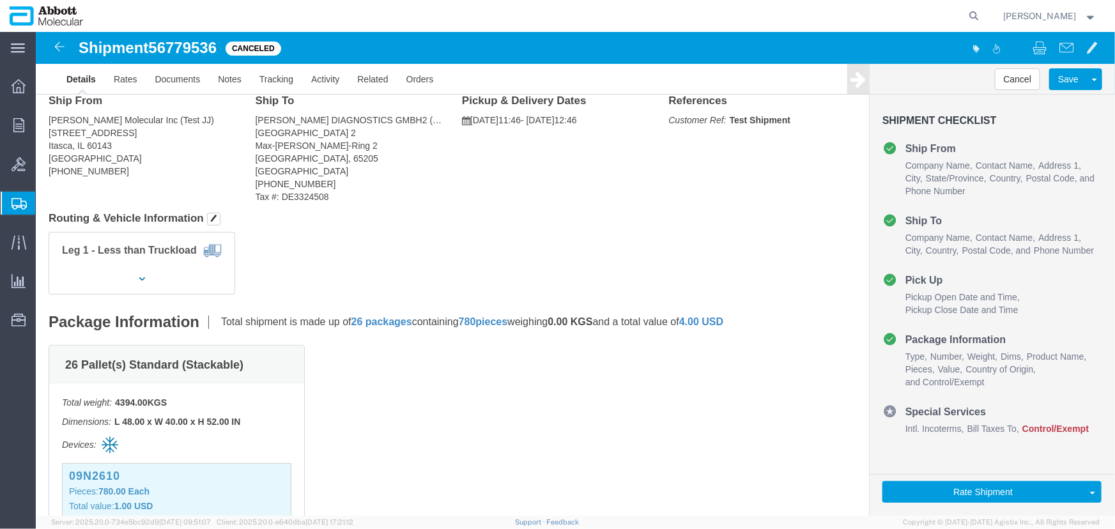
click h3 "Shipment Checklist"
click at [1058, 12] on span "[PERSON_NAME]" at bounding box center [1040, 16] width 73 height 14
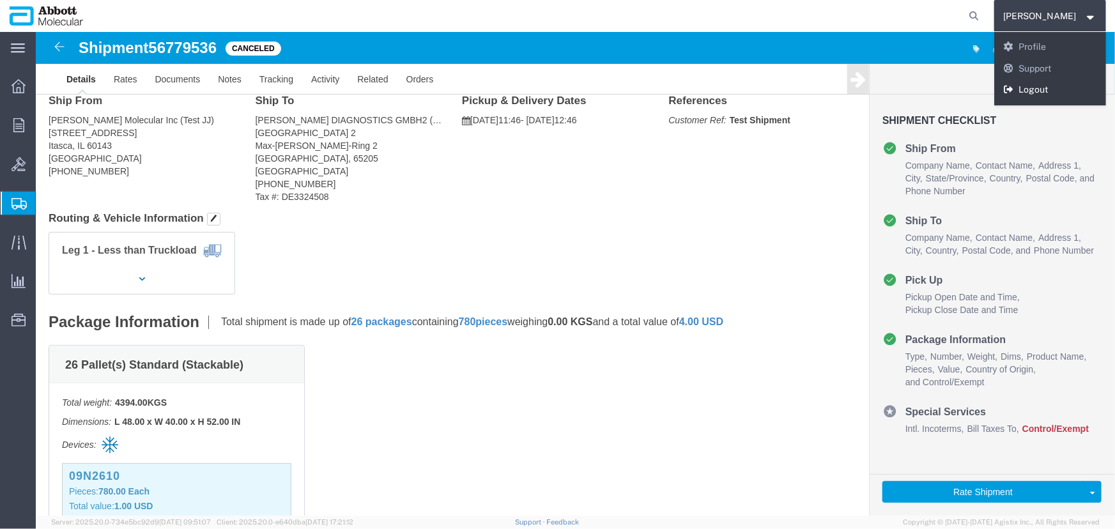
click at [1058, 90] on link "Logout" at bounding box center [1050, 90] width 112 height 22
